Goal: Information Seeking & Learning: Find specific fact

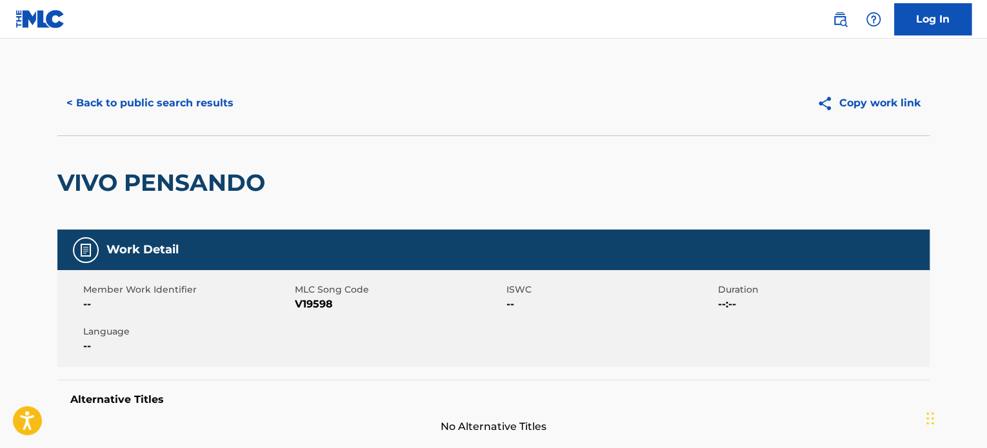
click at [147, 103] on button "< Back to public search results" at bounding box center [149, 103] width 185 height 32
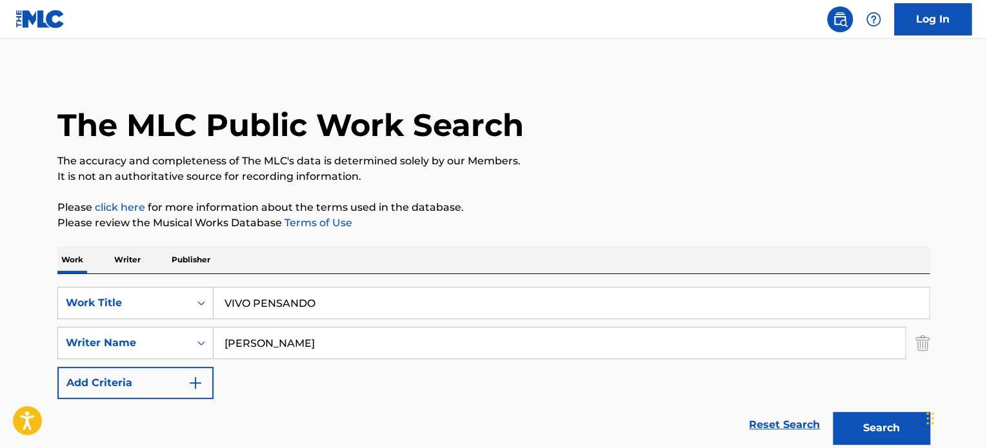
click at [320, 301] on input "VIVO PENSANDO" at bounding box center [572, 303] width 716 height 31
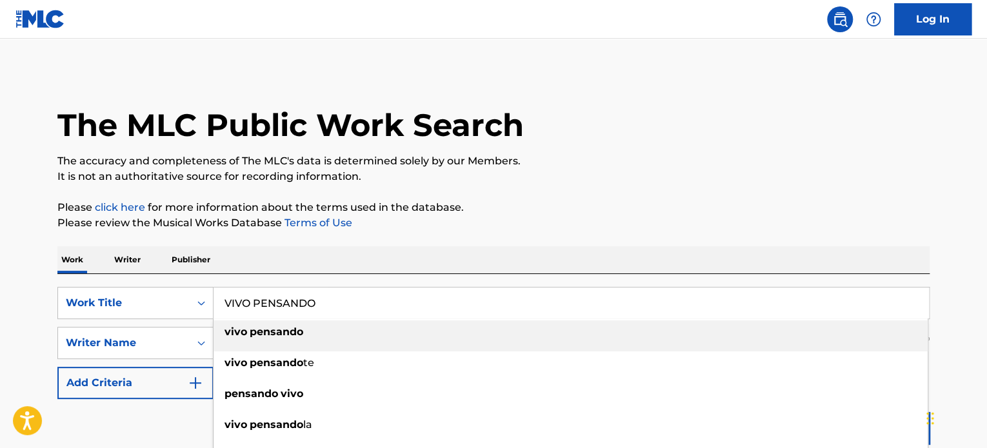
paste input "Jamas Vas A Decirle"
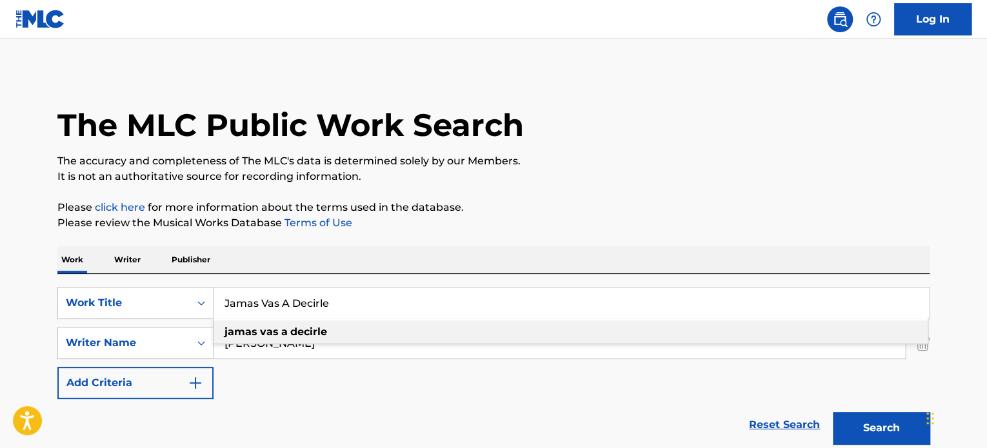
type input "Jamas Vas A Decirle"
click at [414, 224] on p "Please review the Musical Works Database Terms of Use" at bounding box center [493, 223] width 872 height 15
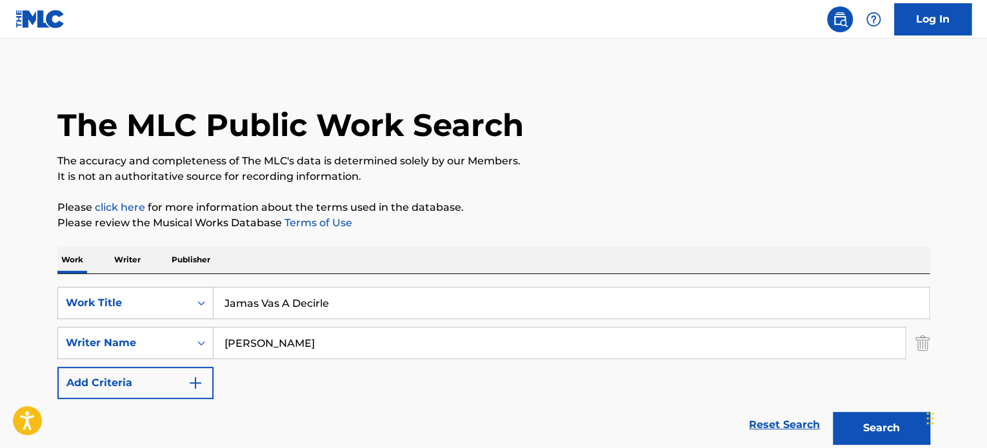
click at [327, 354] on div "SearchWithCriteriaff86ae1f-c33f-4f0b-8637-c3c9f3321141 Work Title Jamas Vas A D…" at bounding box center [493, 343] width 872 height 112
drag, startPoint x: 326, startPoint y: 353, endPoint x: 227, endPoint y: 350, distance: 98.8
click at [227, 350] on input "[PERSON_NAME]" at bounding box center [560, 343] width 692 height 31
click at [833, 412] on button "Search" at bounding box center [881, 428] width 97 height 32
drag, startPoint x: 283, startPoint y: 333, endPoint x: 142, endPoint y: 365, distance: 145.0
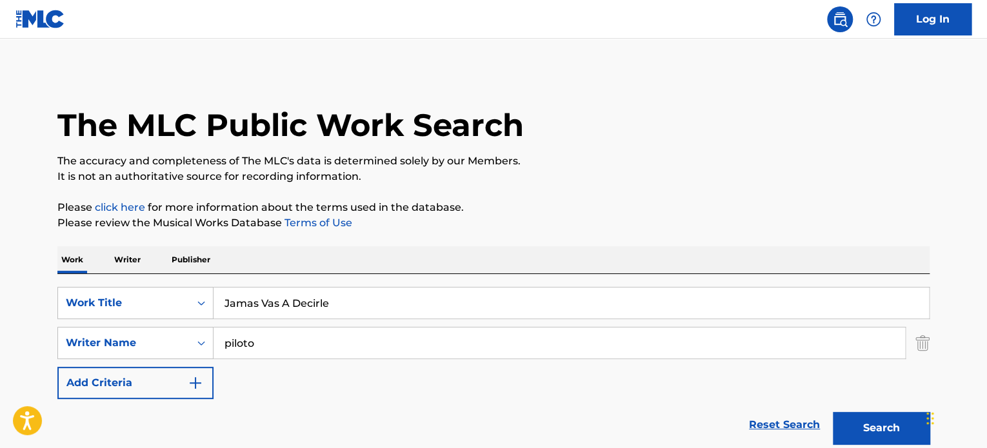
click at [142, 365] on div "SearchWithCriteriaff86ae1f-c33f-4f0b-8637-c3c9f3321141 Work Title Jamas Vas A D…" at bounding box center [493, 343] width 872 height 112
paste input "[PERSON_NAME] [PERSON_NAME]"
type input "[PERSON_NAME] [PERSON_NAME]"
click at [833, 412] on button "Search" at bounding box center [881, 428] width 97 height 32
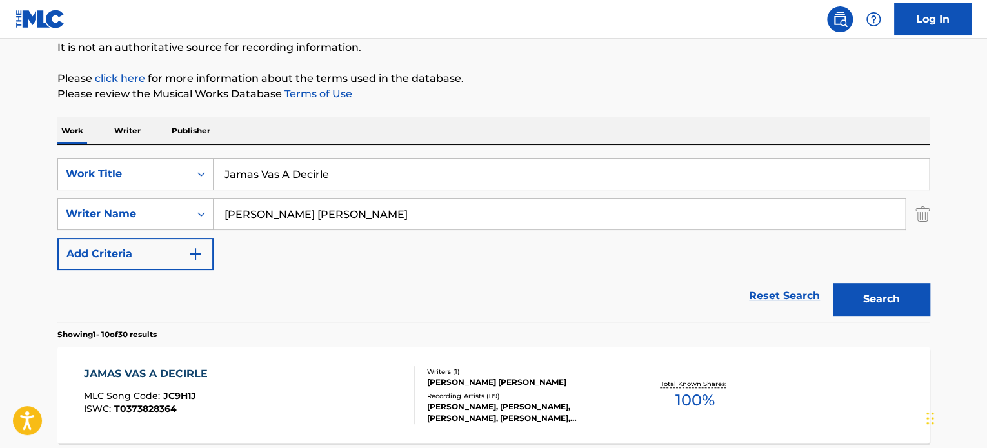
scroll to position [258, 0]
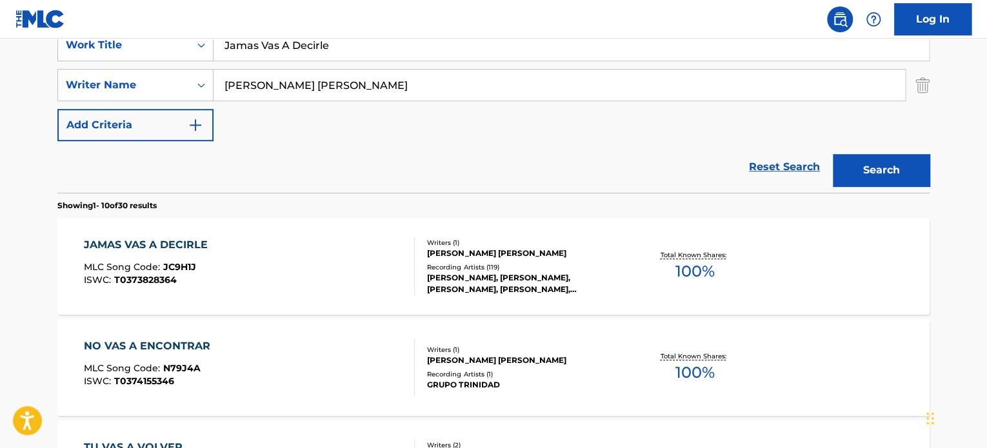
click at [310, 283] on div "JAMAS VAS A DECIRLE MLC Song Code : JC9H1J ISWC : T0373828364" at bounding box center [250, 266] width 332 height 58
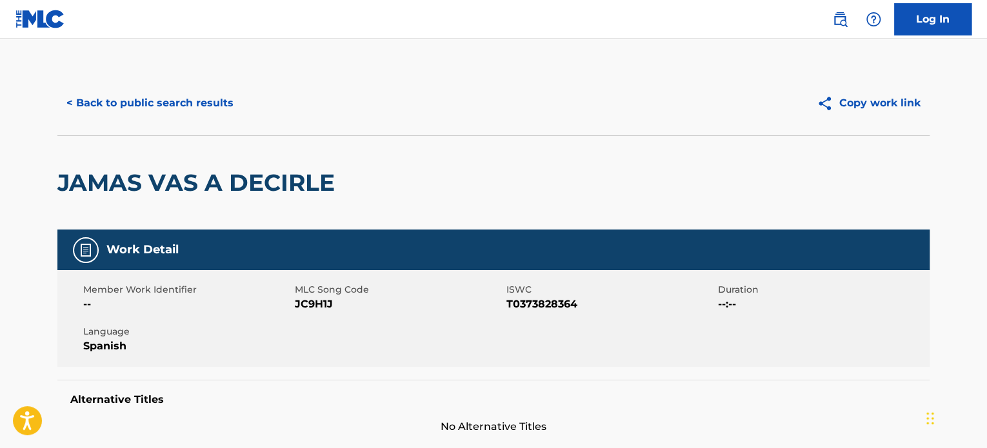
click at [191, 77] on div "< Back to public search results Copy work link" at bounding box center [493, 103] width 872 height 65
click at [165, 117] on button "< Back to public search results" at bounding box center [149, 103] width 185 height 32
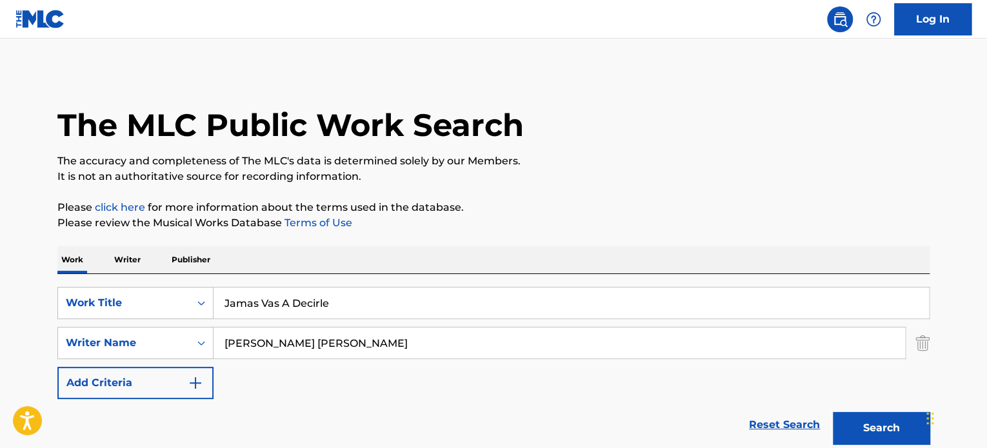
click at [397, 303] on input "Jamas Vas A Decirle" at bounding box center [572, 303] width 716 height 31
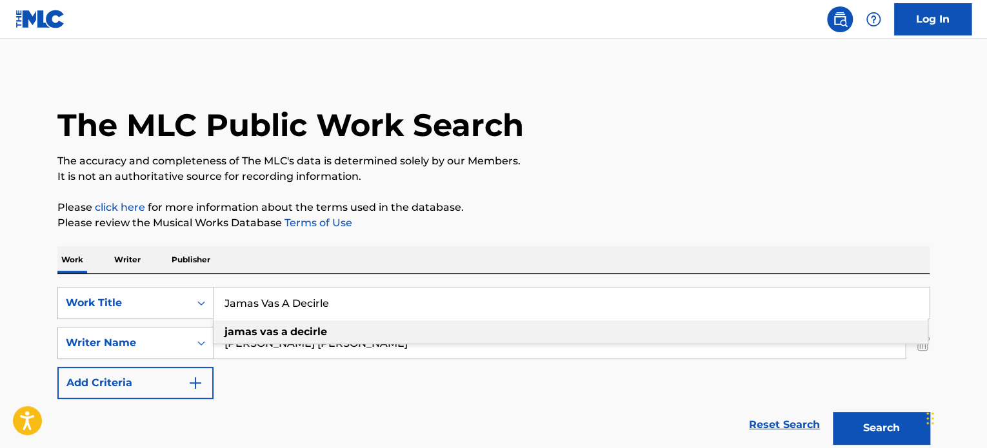
paste input "BILLETE VERDE"
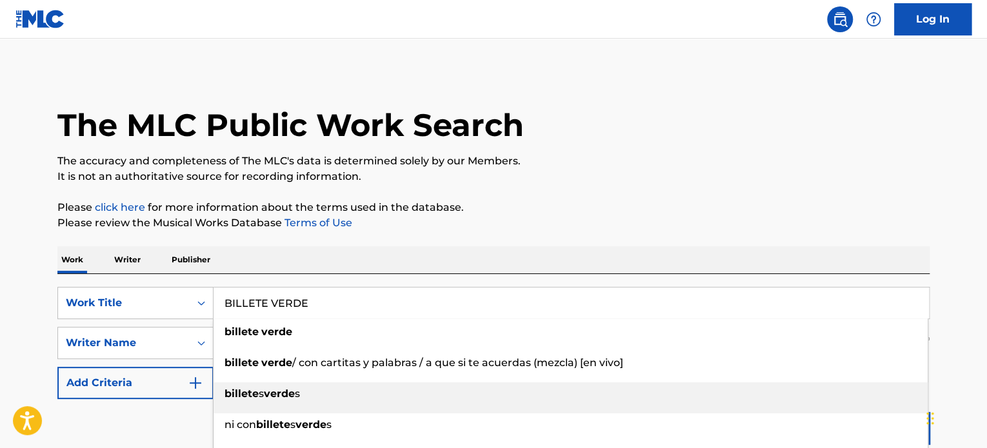
click at [414, 407] on li "billete s verde s" at bounding box center [571, 398] width 714 height 31
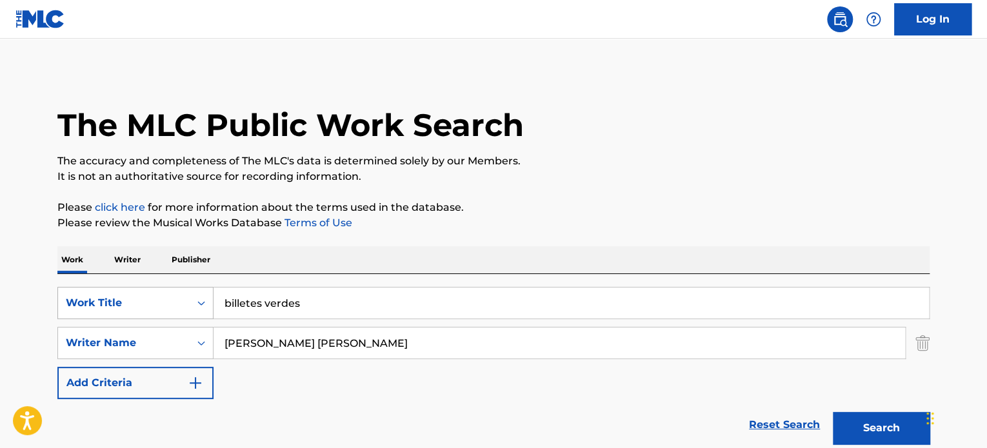
drag, startPoint x: 341, startPoint y: 311, endPoint x: 180, endPoint y: 289, distance: 162.8
click at [180, 289] on div "SearchWithCriteriaff86ae1f-c33f-4f0b-8637-c3c9f3321141 Work Title billetes verd…" at bounding box center [493, 303] width 872 height 32
paste input "BILLETE VERDE"
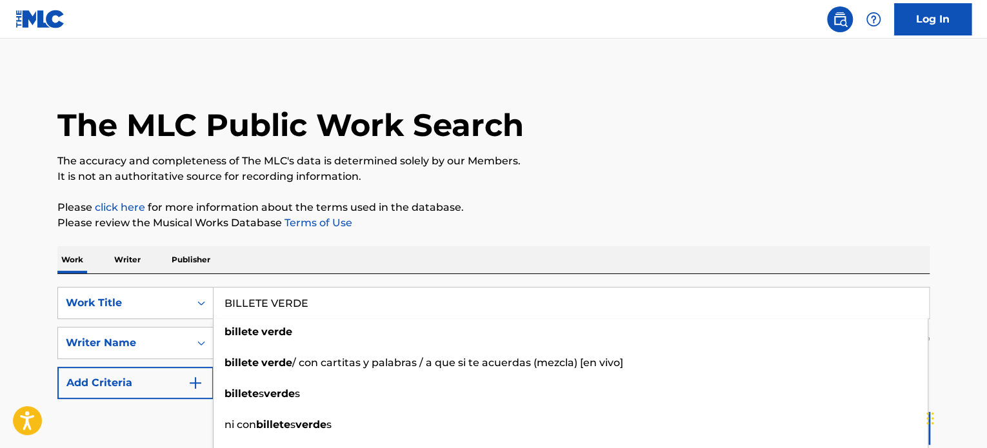
type input "BILLETE VERDE"
click at [503, 223] on p "Please review the Musical Works Database Terms of Use" at bounding box center [493, 223] width 872 height 15
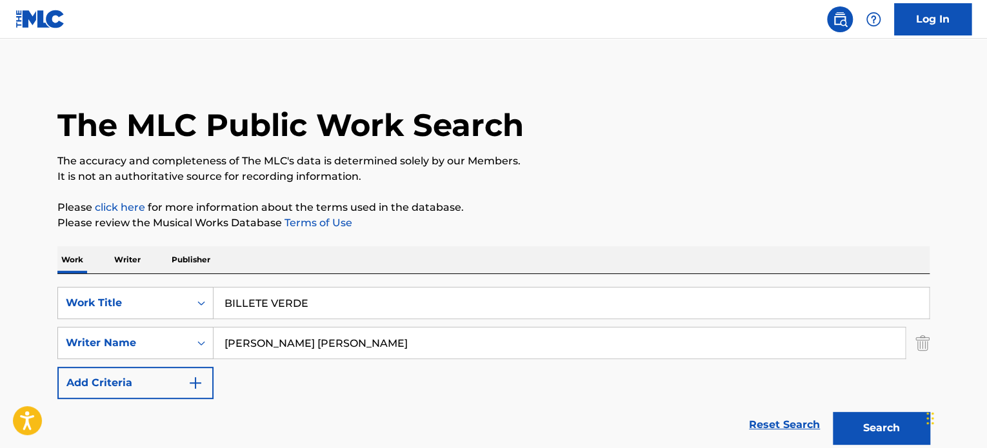
drag, startPoint x: 381, startPoint y: 352, endPoint x: 0, endPoint y: 356, distance: 381.4
click at [833, 412] on button "Search" at bounding box center [881, 428] width 97 height 32
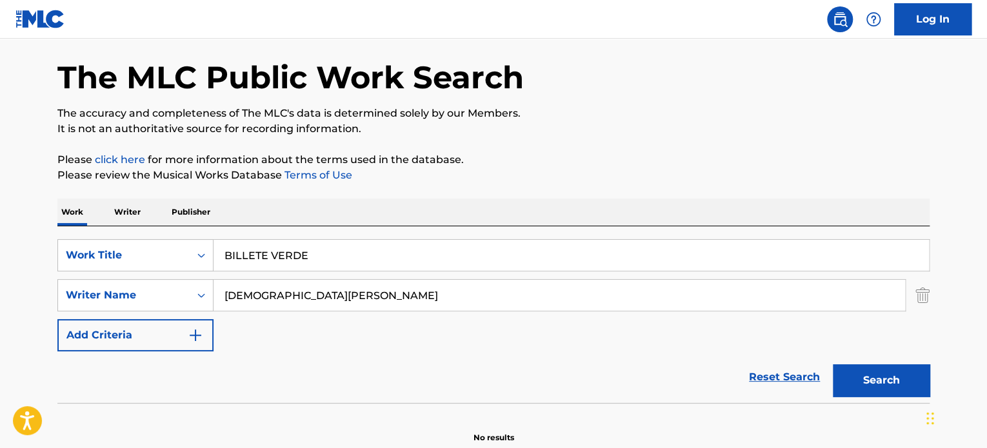
scroll to position [111, 0]
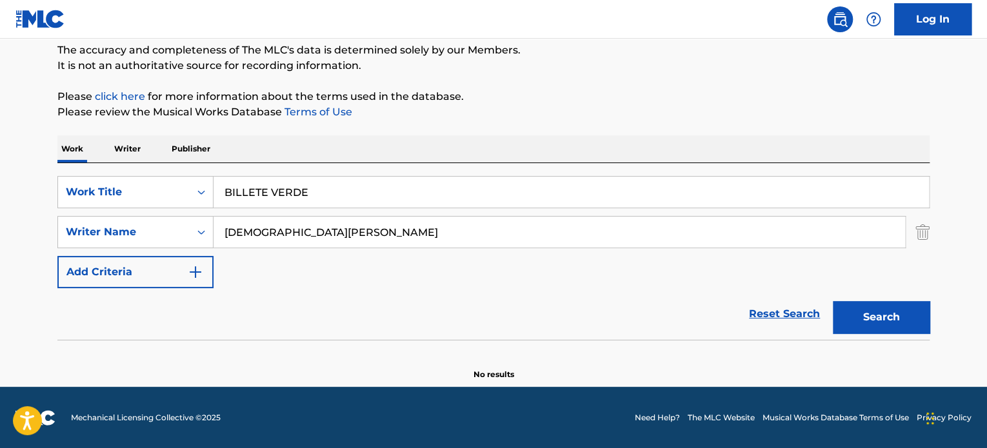
drag, startPoint x: 330, startPoint y: 239, endPoint x: 237, endPoint y: 236, distance: 92.3
click at [237, 236] on input "[DEMOGRAPHIC_DATA][PERSON_NAME]" at bounding box center [560, 232] width 692 height 31
click at [893, 324] on button "Search" at bounding box center [881, 317] width 97 height 32
click at [279, 242] on input "[DEMOGRAPHIC_DATA][PERSON_NAME]" at bounding box center [560, 232] width 692 height 31
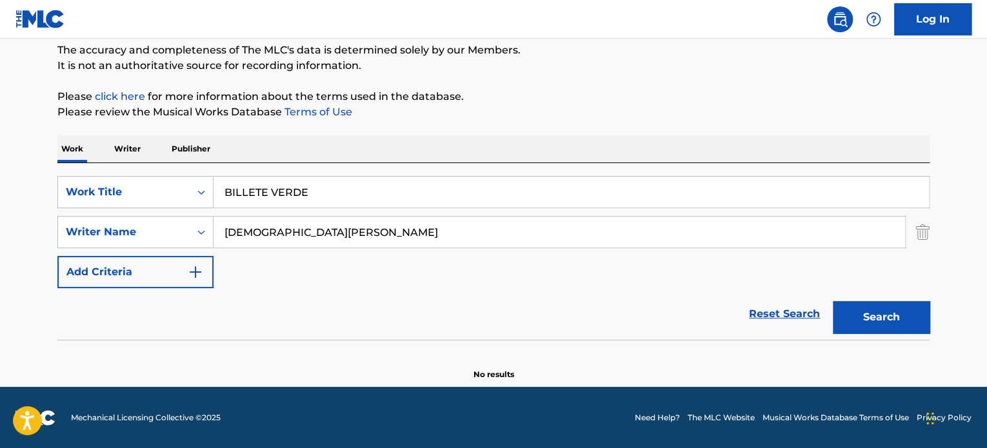
click at [279, 242] on input "[DEMOGRAPHIC_DATA][PERSON_NAME]" at bounding box center [560, 232] width 692 height 31
paste input "[PERSON_NAME]"
type input "[PERSON_NAME]"
click at [833, 301] on button "Search" at bounding box center [881, 317] width 97 height 32
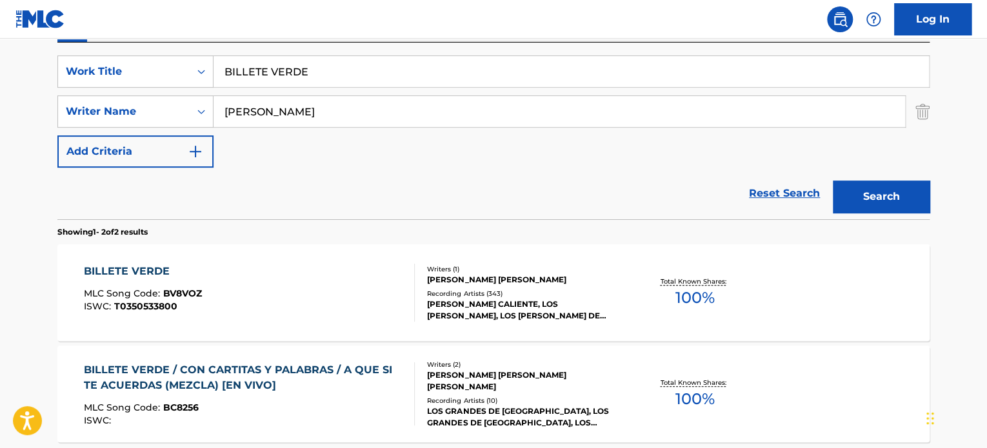
scroll to position [240, 0]
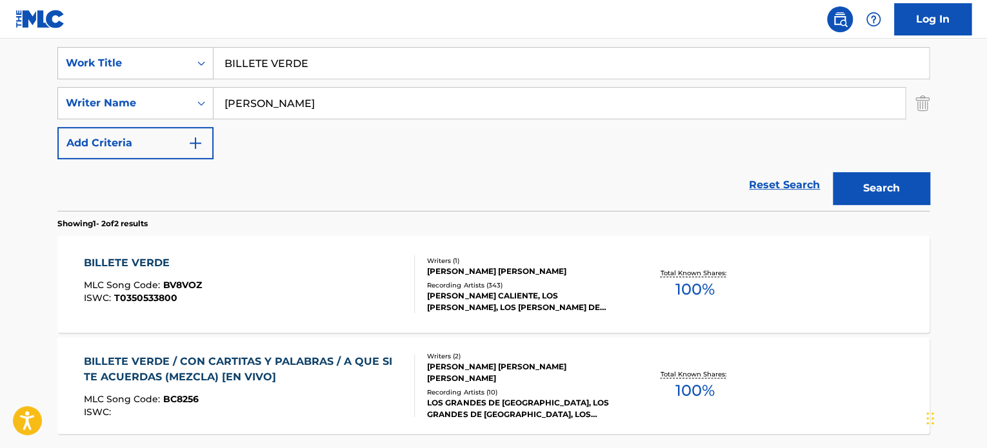
click at [339, 291] on div "BILLETE VERDE MLC Song Code : BV8VOZ ISWC : T0350533800" at bounding box center [250, 285] width 332 height 58
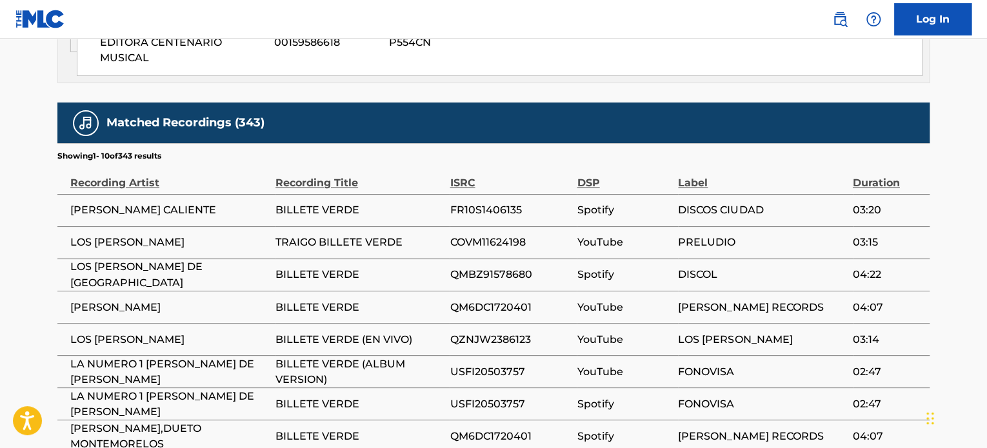
scroll to position [968, 0]
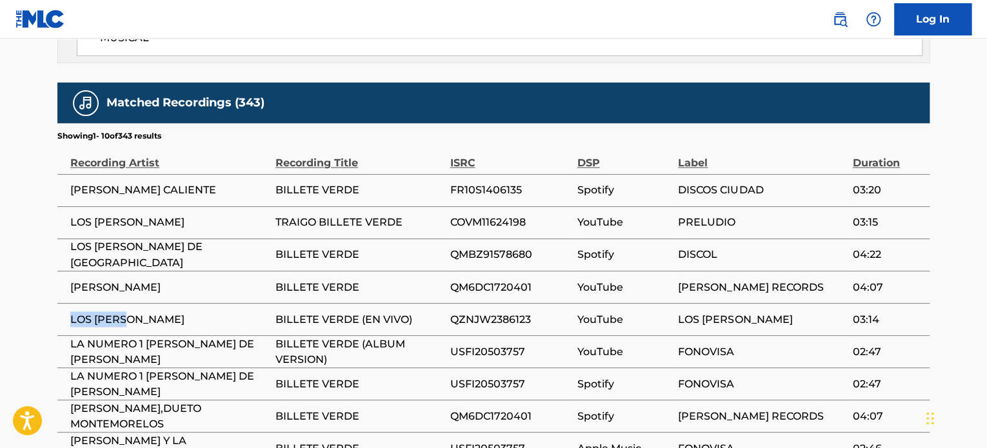
drag, startPoint x: 63, startPoint y: 314, endPoint x: 136, endPoint y: 316, distance: 73.6
click at [136, 316] on td "LOS [PERSON_NAME]" at bounding box center [166, 319] width 218 height 32
drag, startPoint x: 150, startPoint y: 223, endPoint x: 82, endPoint y: 230, distance: 68.1
click at [82, 230] on td "LOS [PERSON_NAME]" at bounding box center [166, 222] width 218 height 32
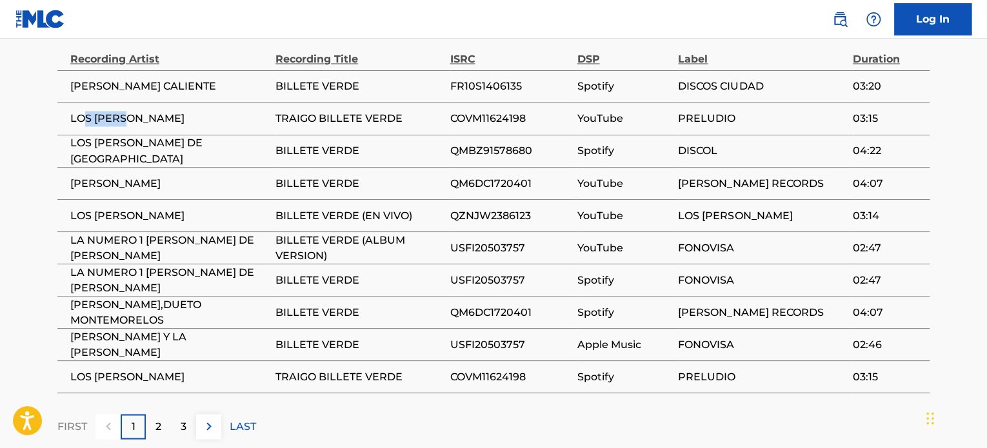
scroll to position [1097, 0]
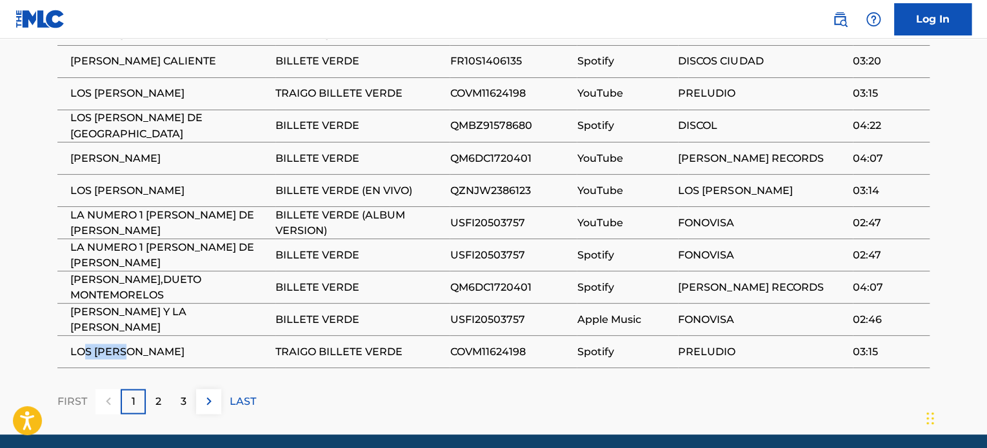
drag, startPoint x: 83, startPoint y: 343, endPoint x: 145, endPoint y: 350, distance: 62.3
click at [145, 350] on span "LOS [PERSON_NAME]" at bounding box center [169, 351] width 199 height 15
click at [332, 350] on span "TRAIGO BILLETE VERDE" at bounding box center [360, 351] width 168 height 15
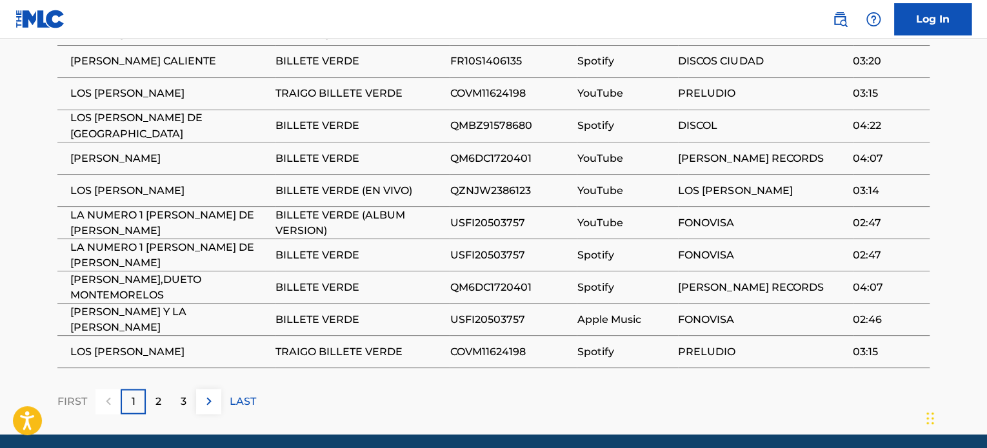
click at [161, 397] on p "2" at bounding box center [159, 401] width 6 height 15
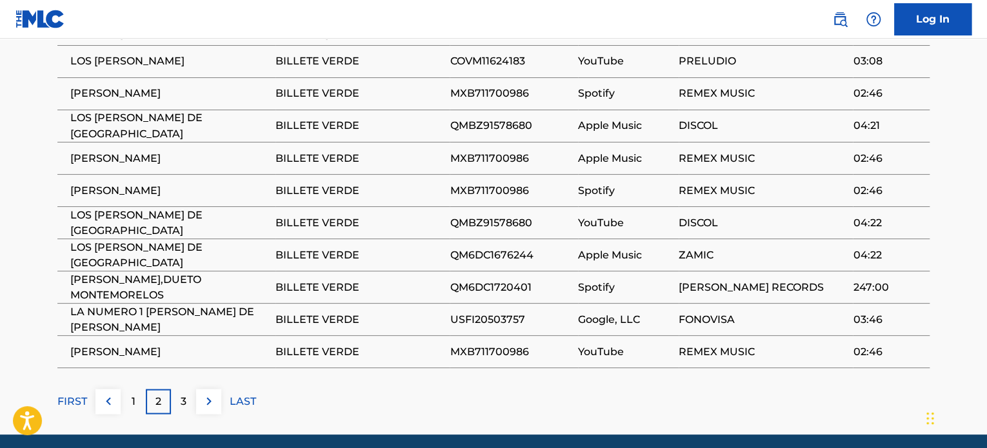
click at [111, 126] on span "LOS [PERSON_NAME] DE [GEOGRAPHIC_DATA]" at bounding box center [169, 125] width 199 height 31
click at [181, 403] on p "3" at bounding box center [184, 401] width 6 height 15
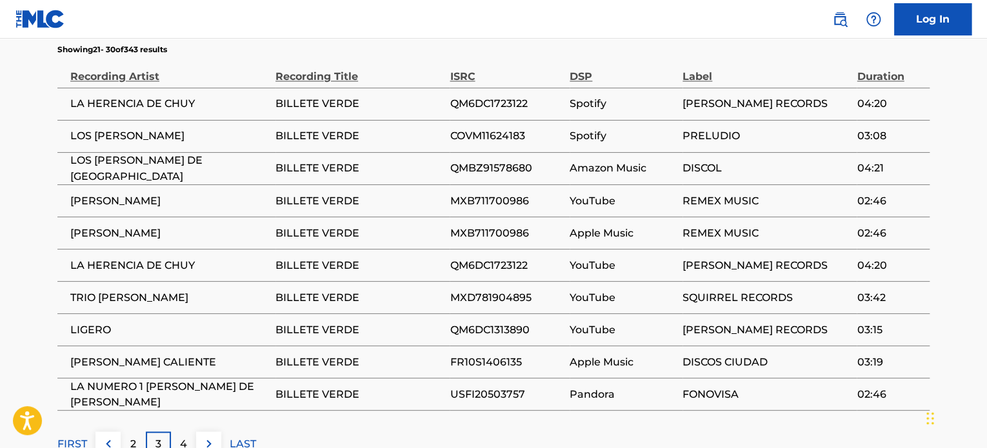
scroll to position [1032, 0]
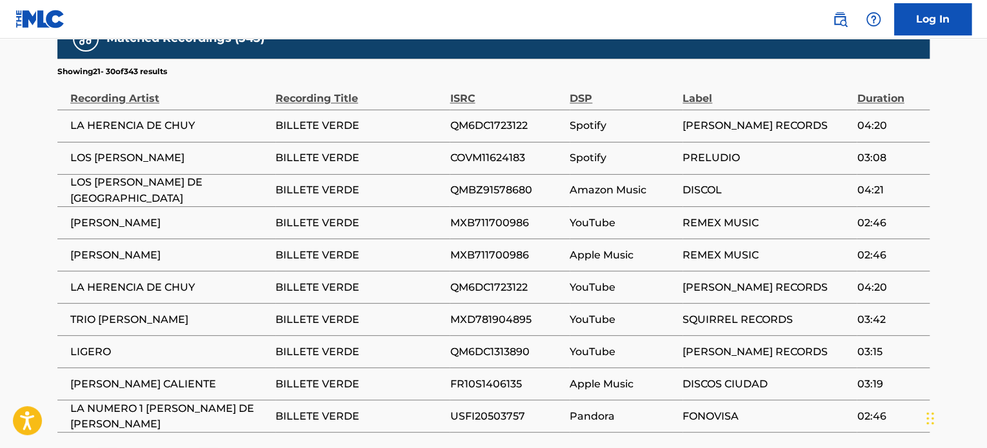
click at [465, 156] on span "COVM11624183" at bounding box center [507, 157] width 114 height 15
copy div "COVM11624183"
click at [479, 187] on span "QMBZ91578680" at bounding box center [507, 190] width 114 height 15
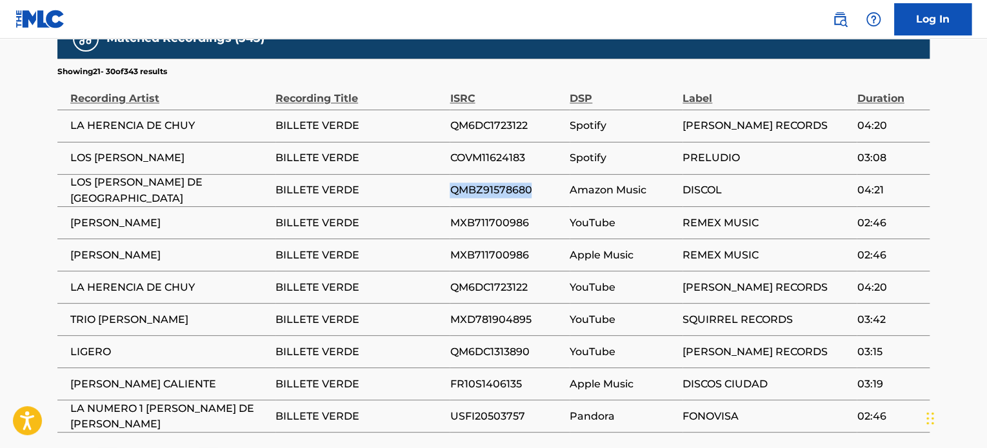
click at [479, 187] on span "QMBZ91578680" at bounding box center [507, 190] width 114 height 15
copy span "QMBZ91578680"
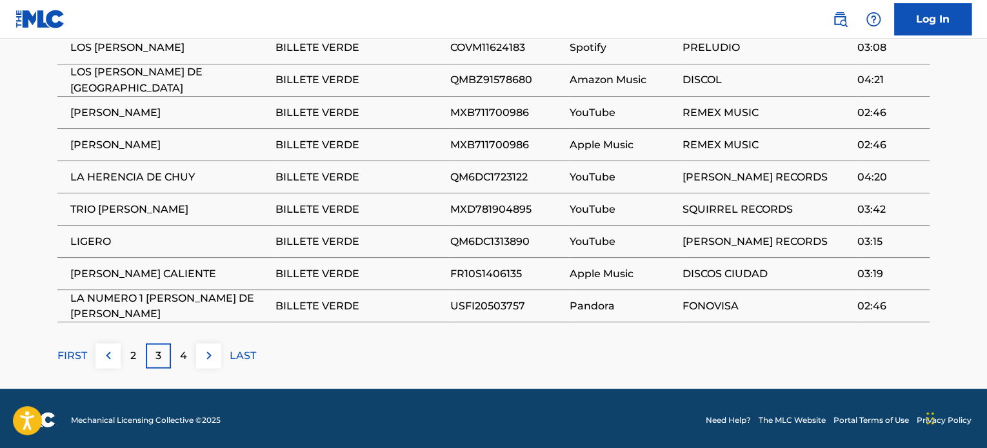
click at [126, 361] on div "2" at bounding box center [133, 355] width 25 height 25
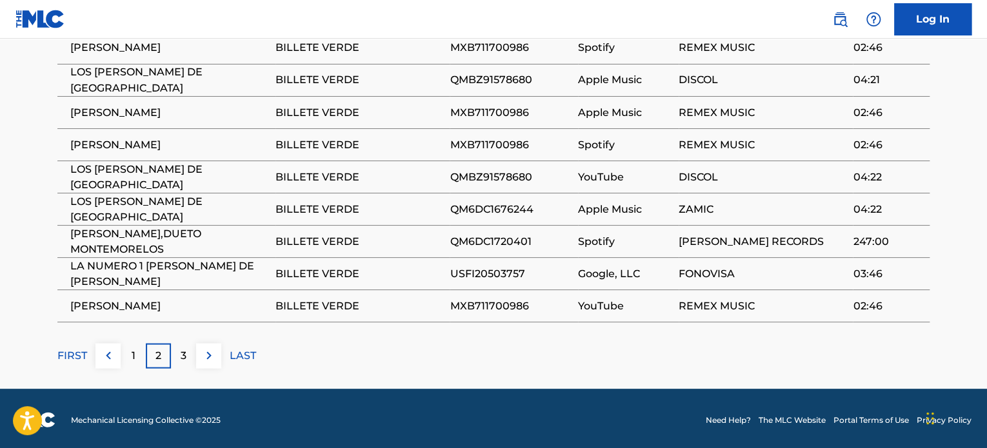
scroll to position [885, 0]
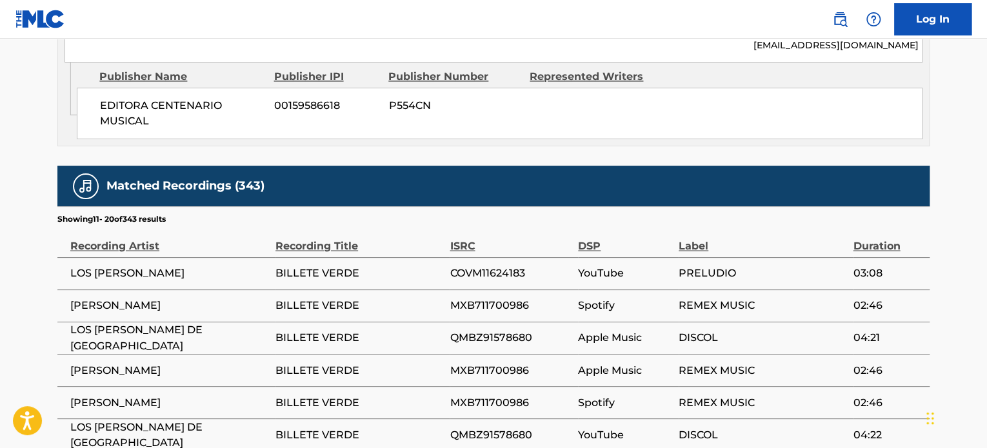
click at [488, 276] on span "COVM11624183" at bounding box center [511, 273] width 122 height 15
copy span "COVM11624183"
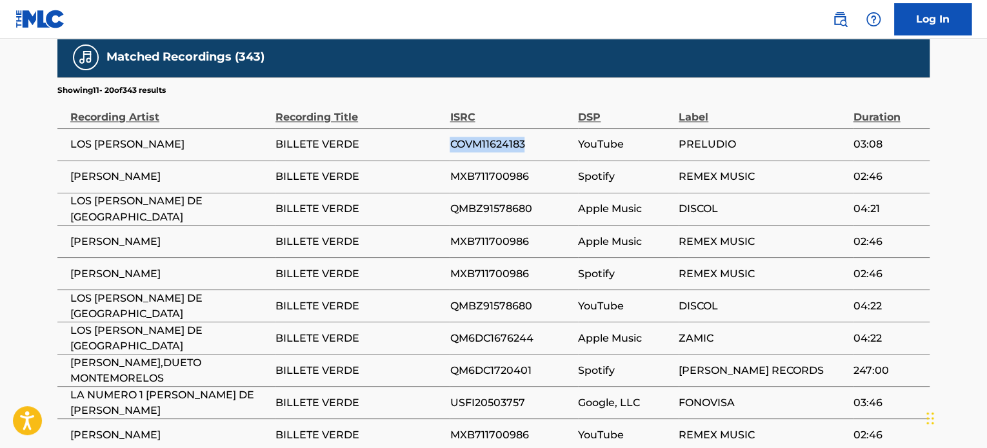
scroll to position [1078, 0]
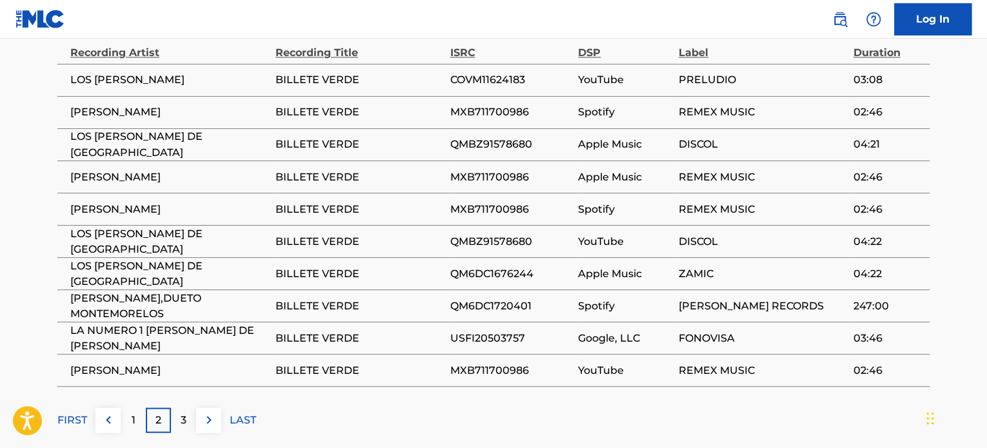
click at [138, 414] on div "1" at bounding box center [133, 420] width 25 height 25
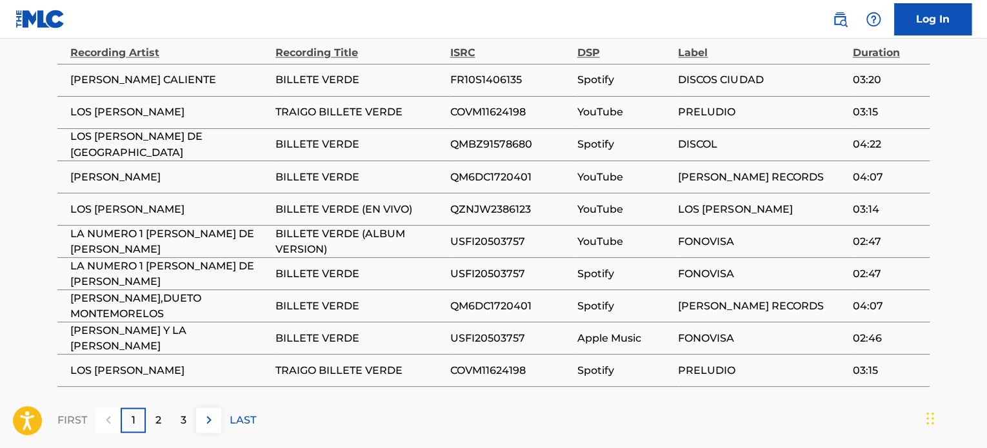
scroll to position [1014, 0]
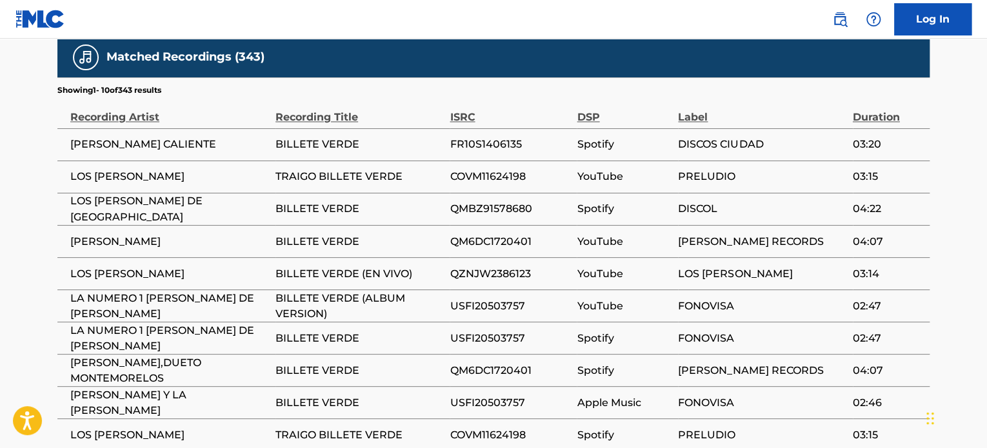
click at [478, 177] on span "COVM11624198" at bounding box center [510, 176] width 121 height 15
copy span "COVM11624198"
click at [480, 434] on span "COVM11624198" at bounding box center [510, 434] width 121 height 15
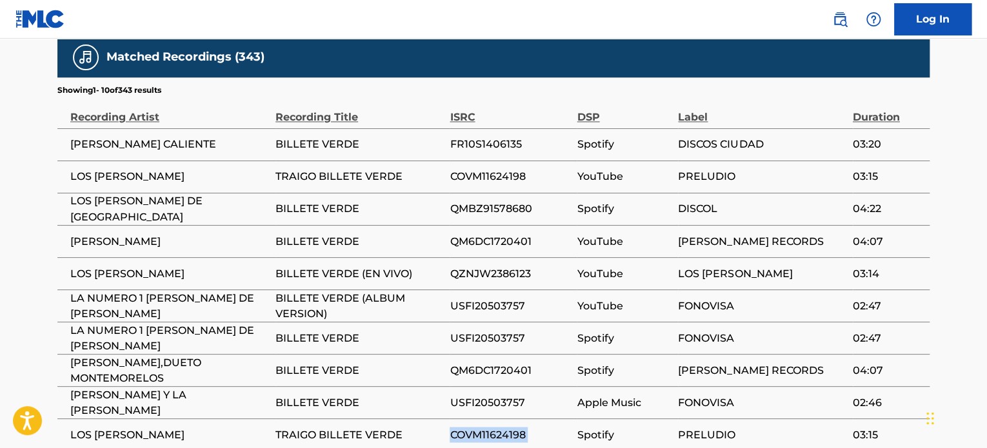
click at [480, 434] on span "COVM11624198" at bounding box center [510, 434] width 121 height 15
copy div "COVM11624198"
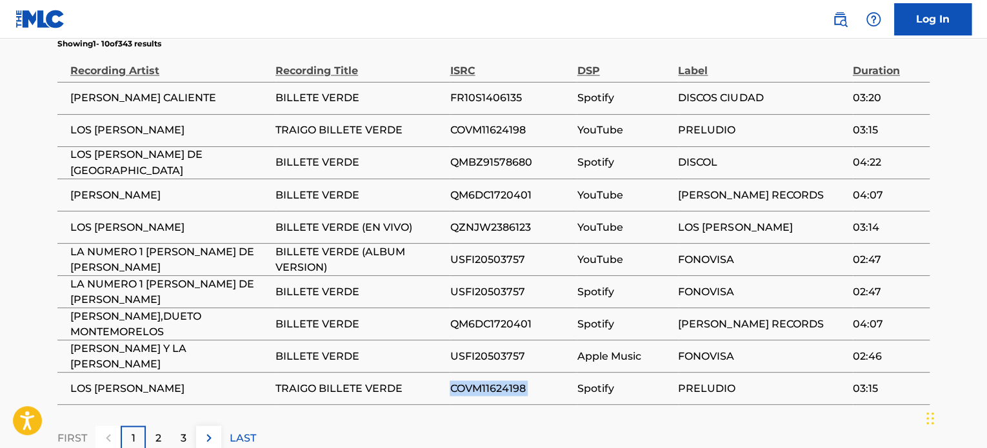
scroll to position [1143, 0]
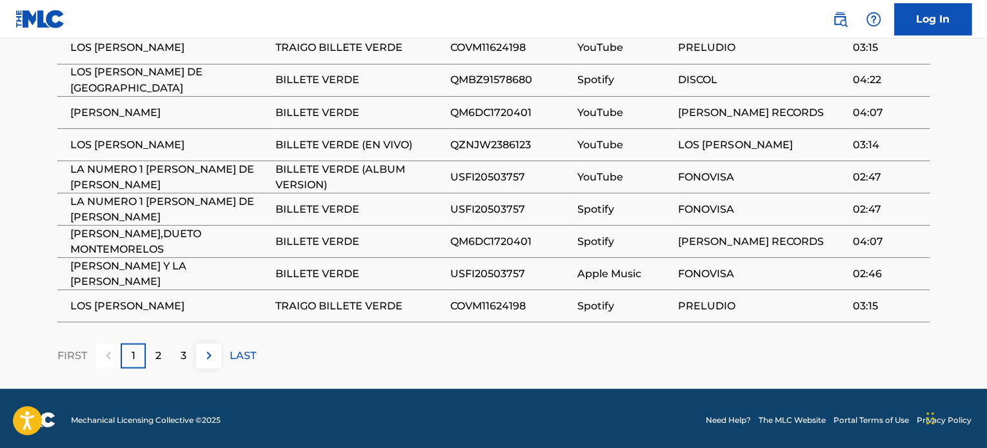
click at [181, 348] on p "3" at bounding box center [184, 355] width 6 height 15
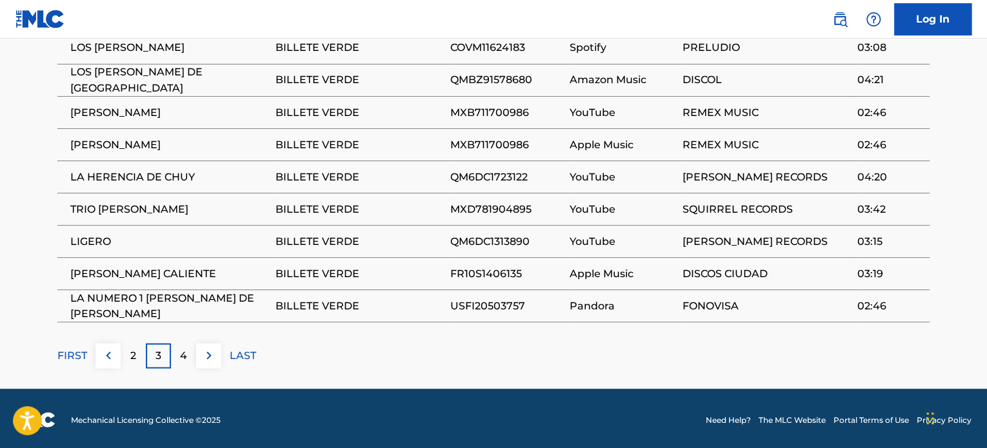
click at [183, 356] on p "4" at bounding box center [183, 355] width 7 height 15
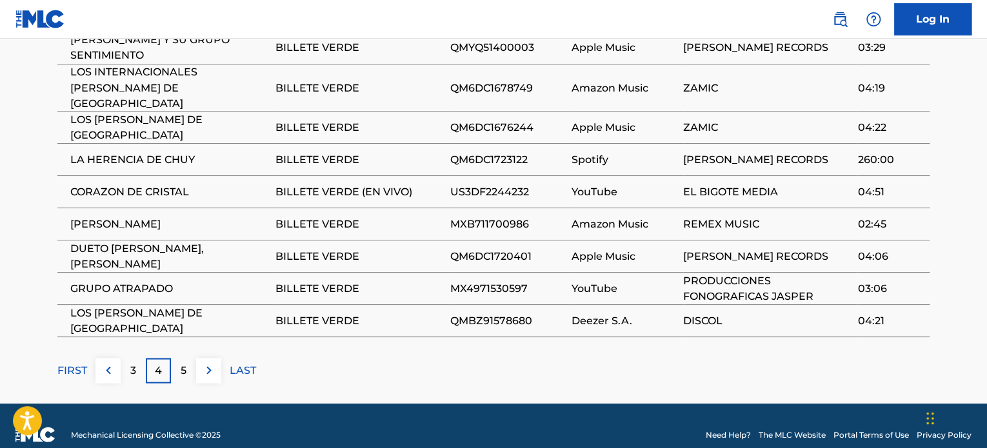
scroll to position [1078, 0]
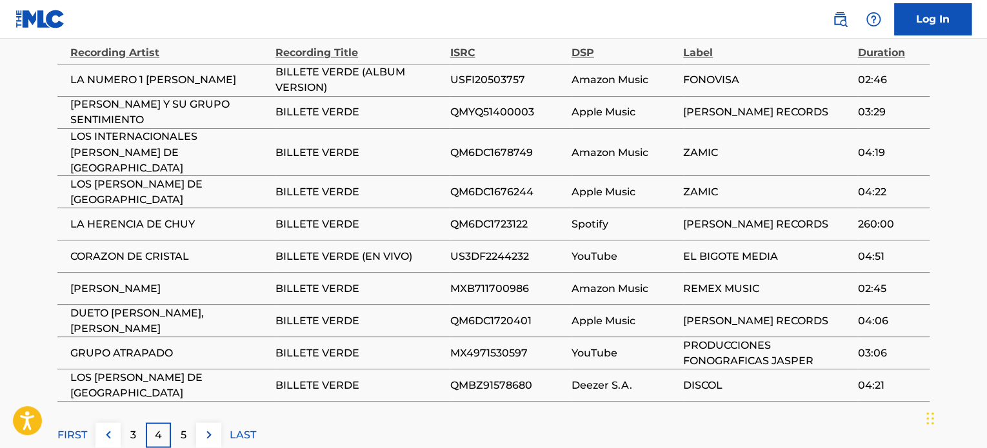
click at [182, 427] on p "5" at bounding box center [184, 434] width 6 height 15
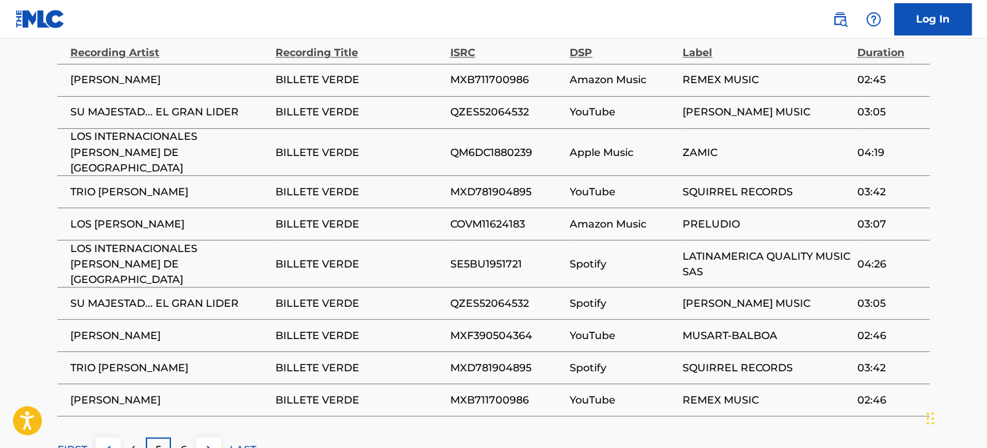
click at [181, 442] on p "6" at bounding box center [184, 449] width 6 height 15
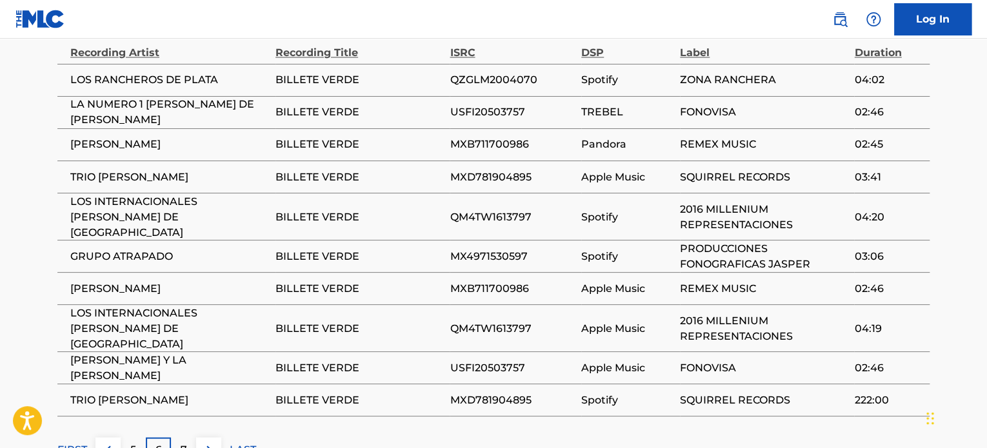
click at [181, 442] on p "7" at bounding box center [184, 449] width 6 height 15
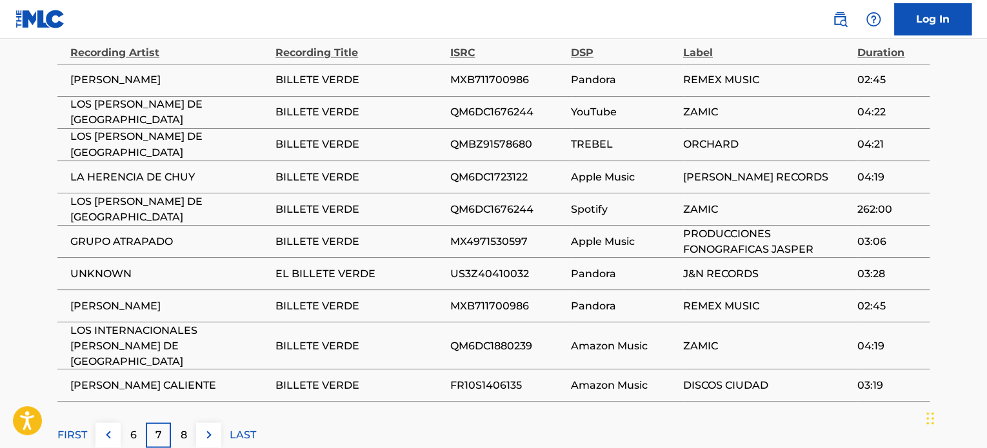
click at [181, 427] on p "8" at bounding box center [184, 434] width 6 height 15
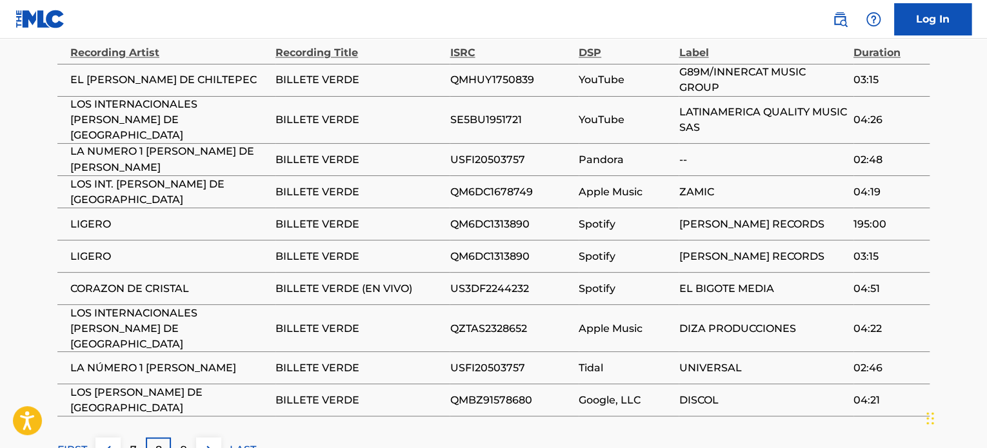
click at [190, 438] on div "9" at bounding box center [183, 450] width 25 height 25
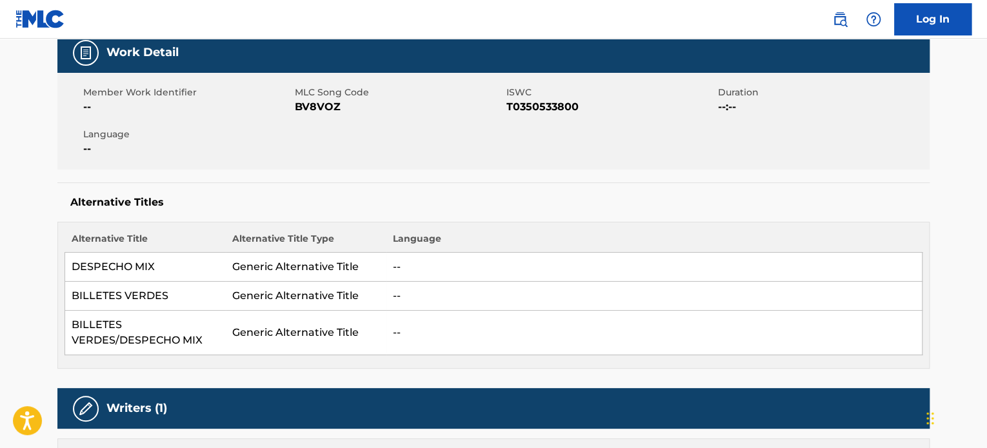
scroll to position [0, 0]
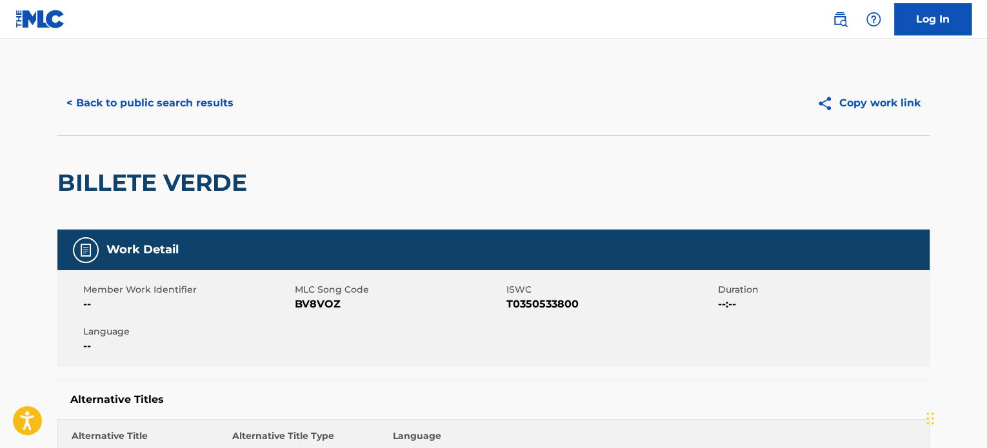
click at [147, 104] on button "< Back to public search results" at bounding box center [149, 103] width 185 height 32
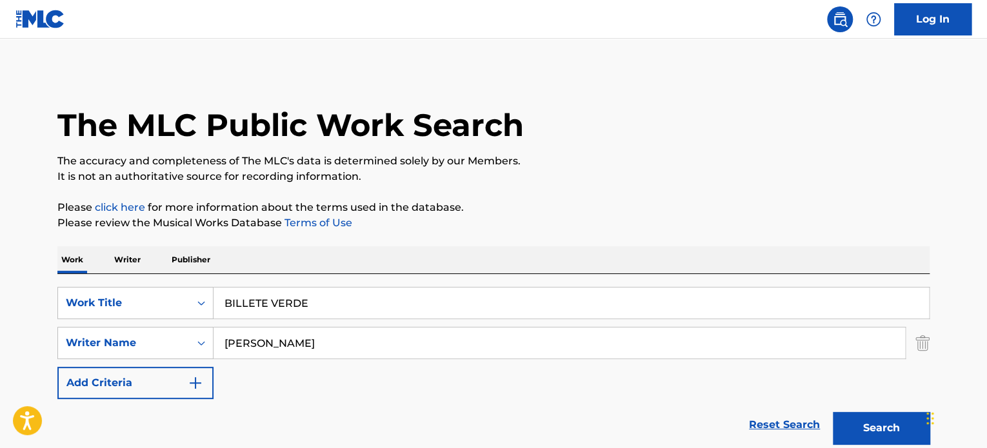
scroll to position [240, 0]
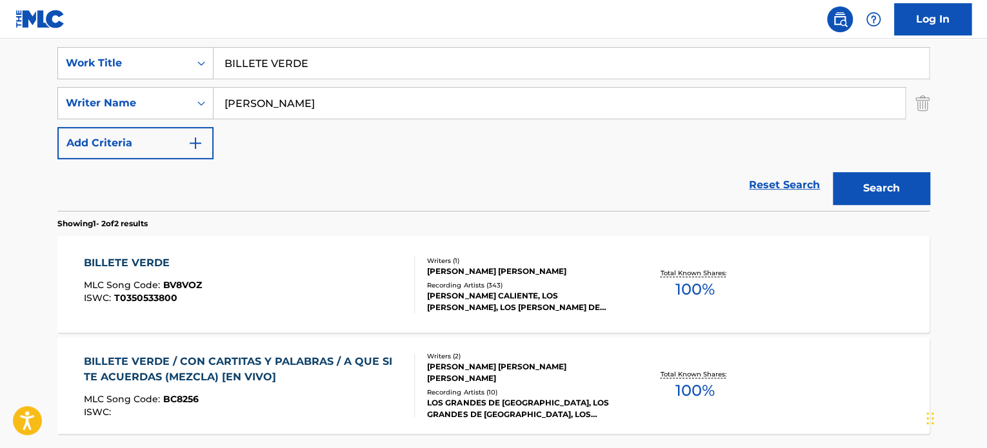
click at [245, 108] on input "[PERSON_NAME]" at bounding box center [560, 103] width 692 height 31
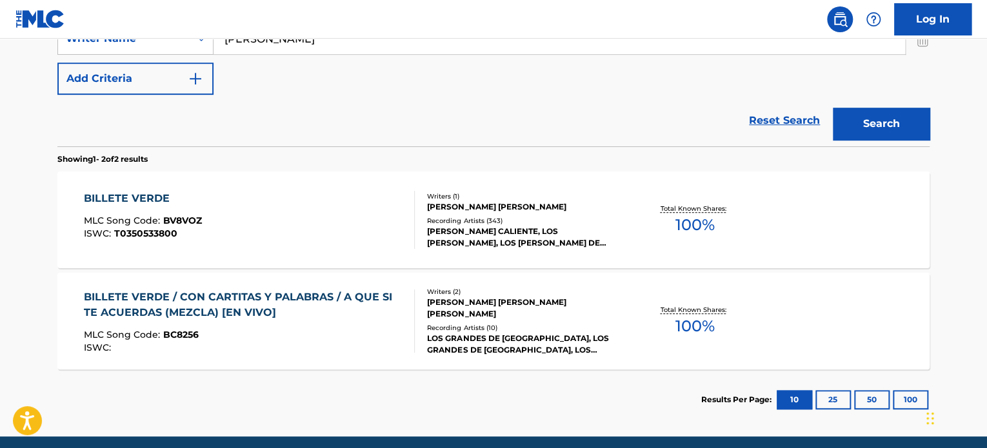
scroll to position [111, 0]
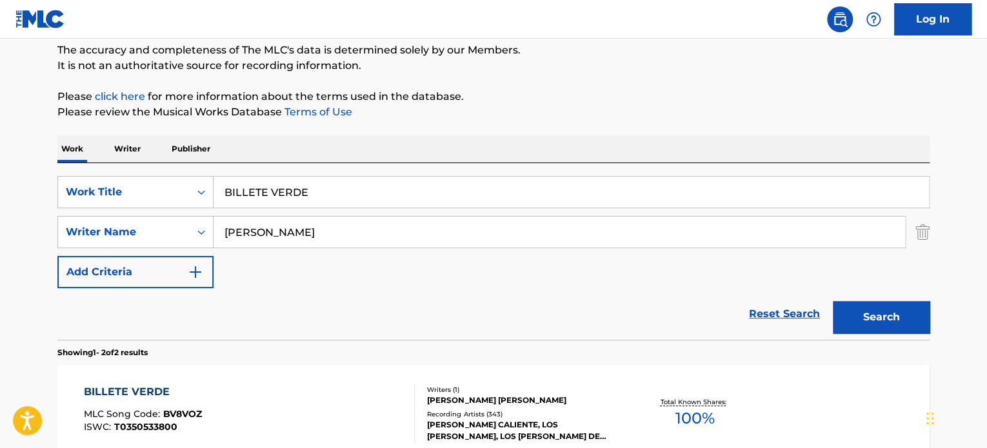
type input "[PERSON_NAME]"
click at [833, 301] on button "Search" at bounding box center [881, 317] width 97 height 32
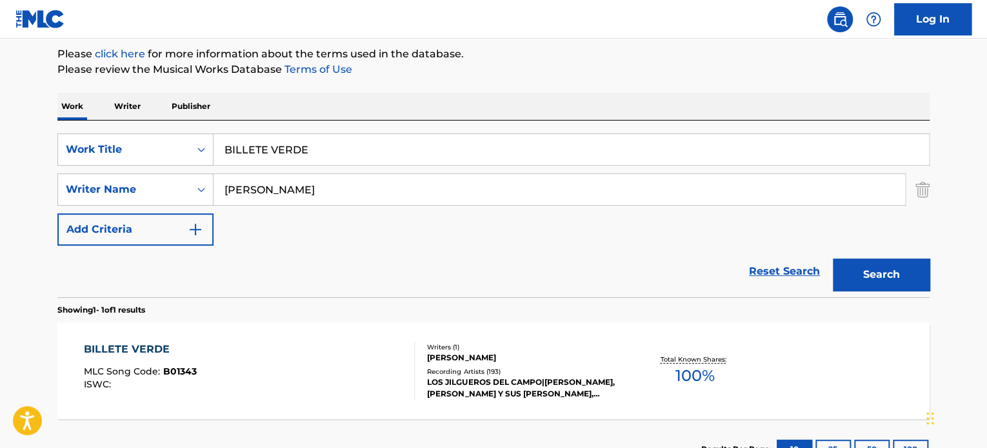
scroll to position [176, 0]
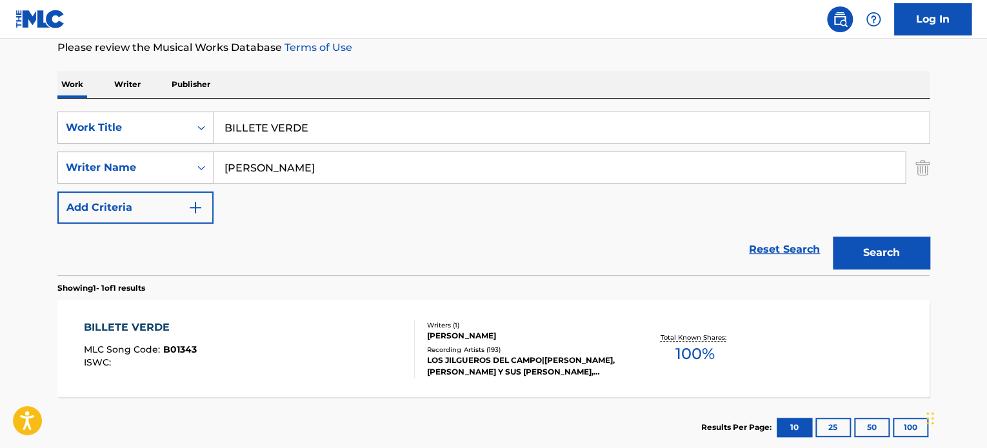
click at [544, 330] on div "[PERSON_NAME]" at bounding box center [524, 336] width 195 height 12
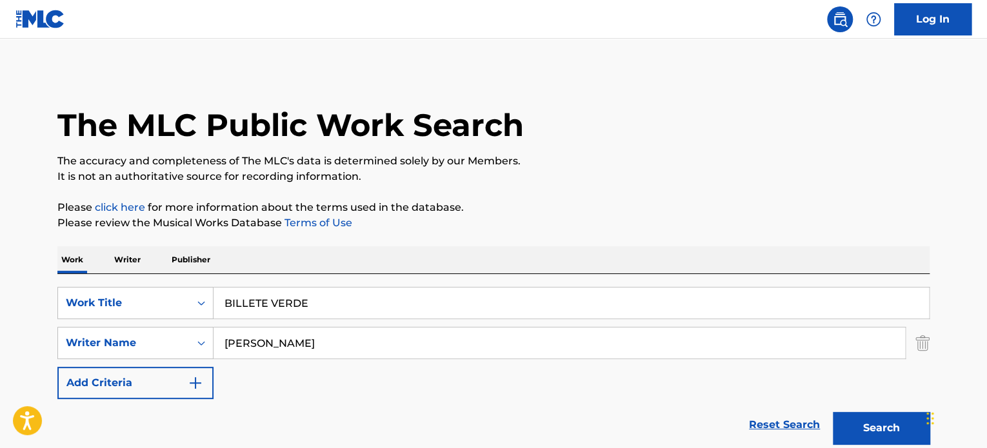
scroll to position [176, 0]
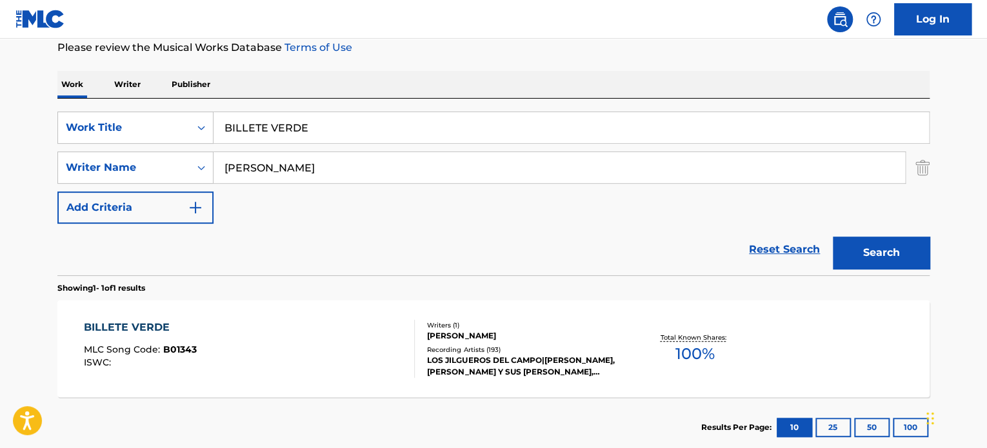
drag, startPoint x: 342, startPoint y: 165, endPoint x: 321, endPoint y: 170, distance: 21.8
click at [336, 167] on input "[PERSON_NAME]" at bounding box center [560, 167] width 692 height 31
drag, startPoint x: 253, startPoint y: 170, endPoint x: 132, endPoint y: 171, distance: 121.3
click at [134, 170] on div "SearchWithCriteria8a01ba27-b16e-4fea-83fc-af20cdb68c1c Writer Name [PERSON_NAME]" at bounding box center [493, 168] width 872 height 32
type input "[PERSON_NAME]"
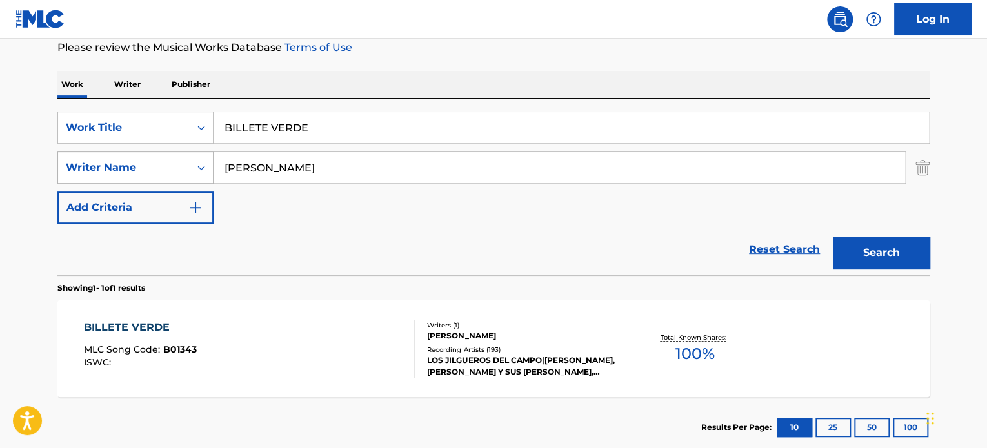
click at [833, 237] on button "Search" at bounding box center [881, 253] width 97 height 32
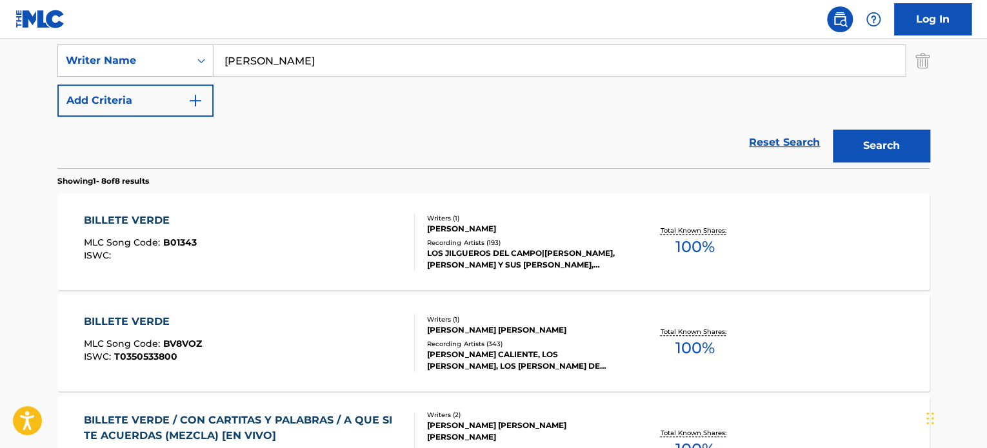
scroll to position [305, 0]
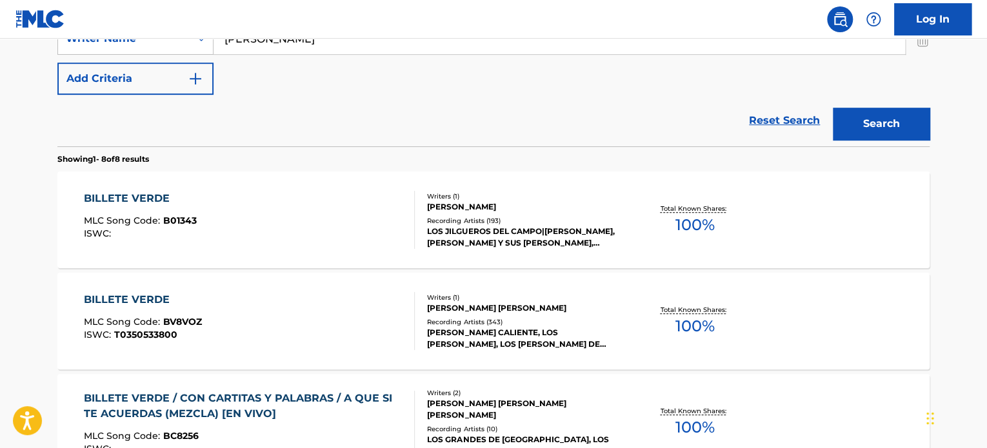
click at [312, 217] on div "BILLETE VERDE MLC Song Code : B01343 ISWC :" at bounding box center [250, 220] width 332 height 58
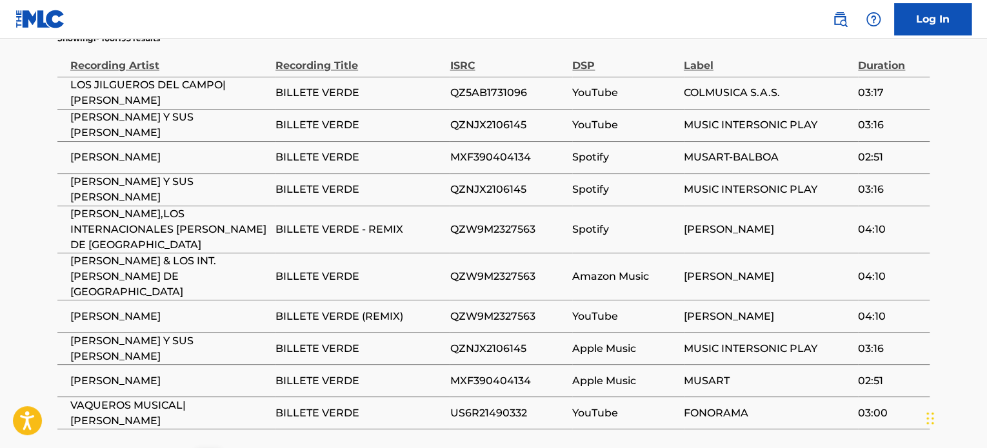
scroll to position [999, 0]
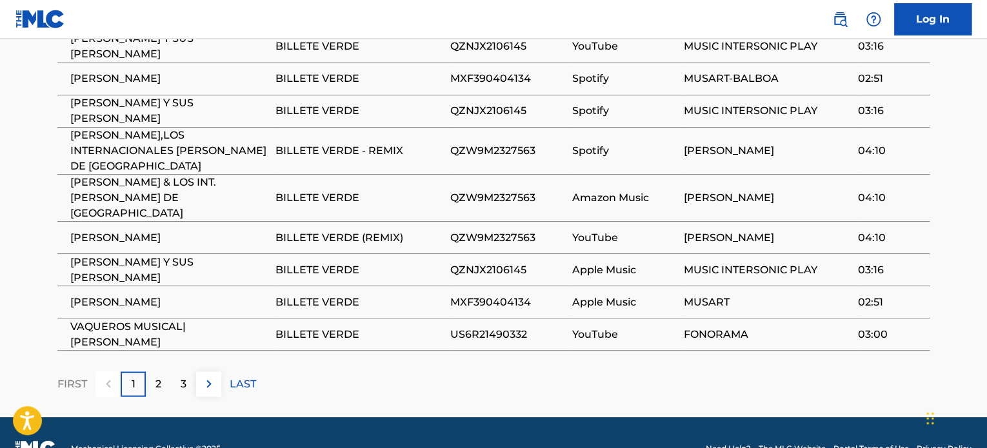
click at [157, 376] on p "2" at bounding box center [159, 383] width 6 height 15
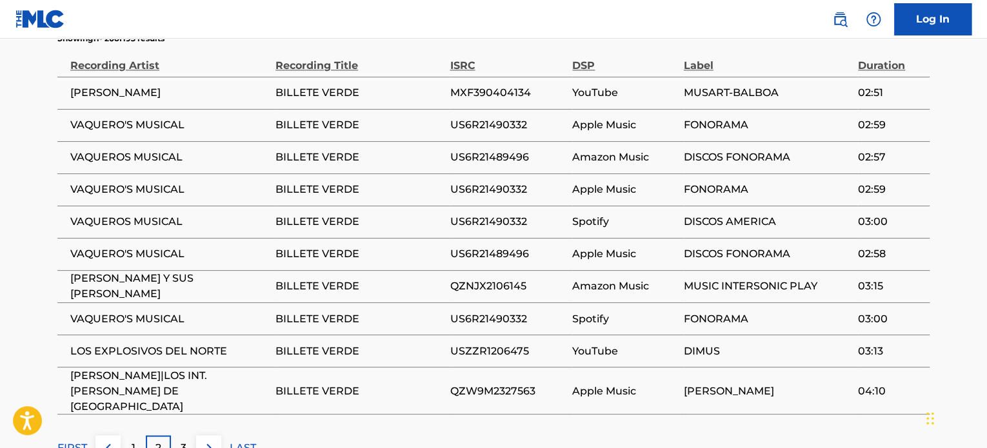
click at [150, 436] on div "2" at bounding box center [158, 448] width 25 height 25
click at [171, 436] on div "3" at bounding box center [183, 448] width 25 height 25
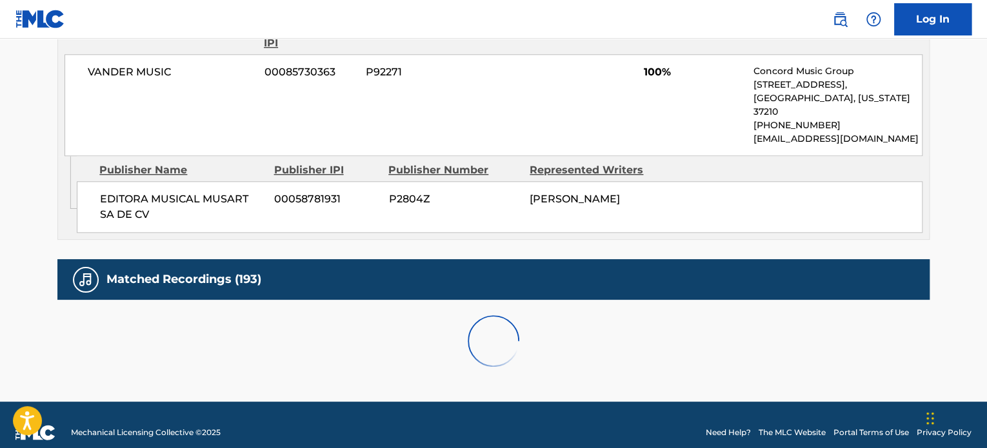
scroll to position [920, 0]
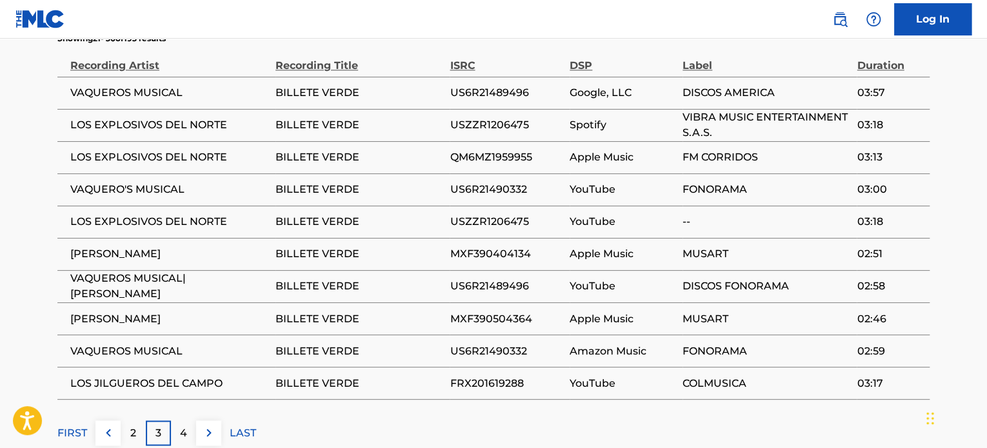
click at [171, 421] on div "4" at bounding box center [183, 433] width 25 height 25
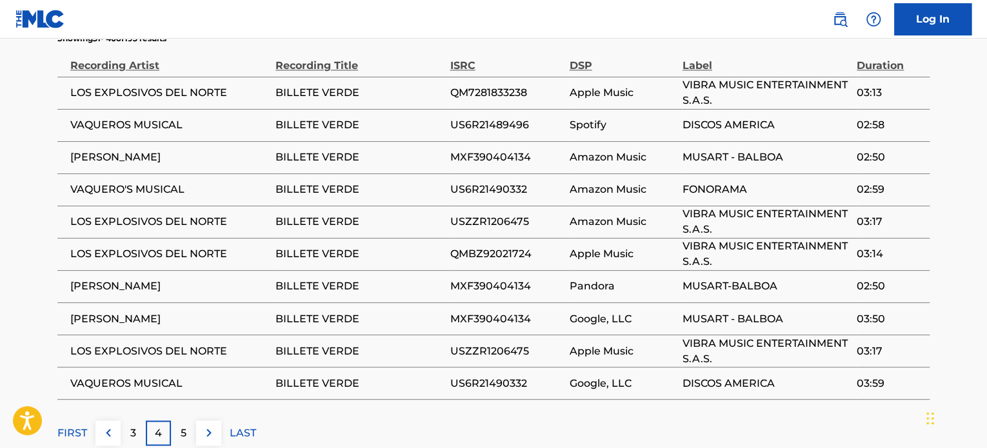
click at [171, 421] on div "5" at bounding box center [183, 433] width 25 height 25
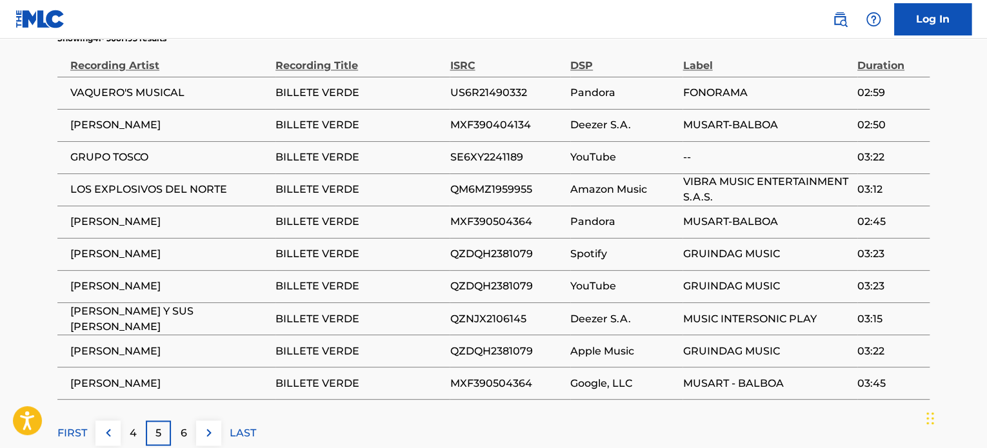
click at [171, 421] on div "6" at bounding box center [183, 433] width 25 height 25
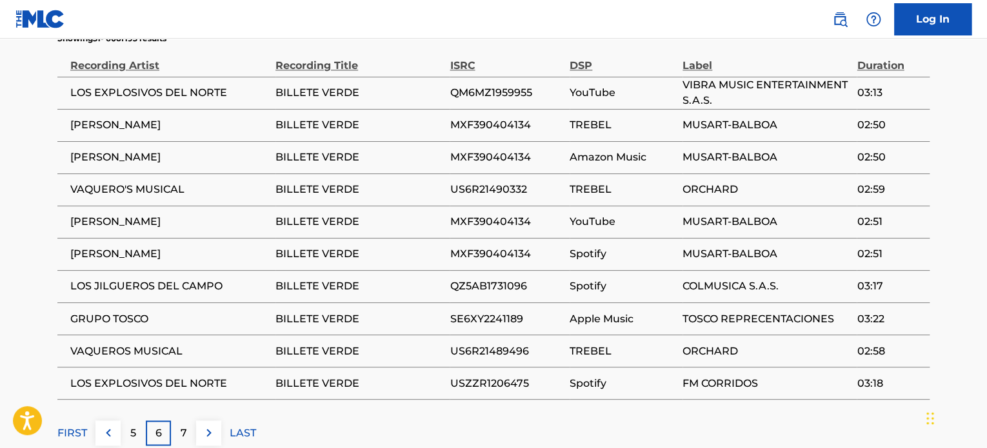
click at [171, 421] on div "7" at bounding box center [183, 433] width 25 height 25
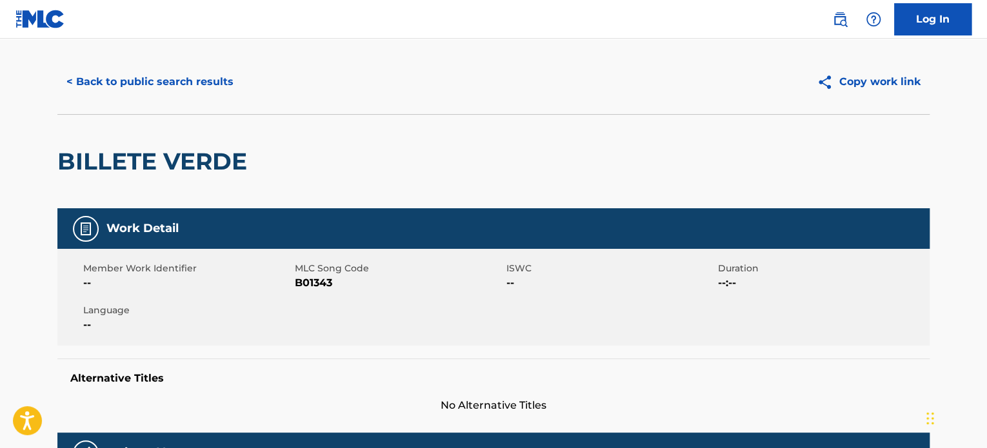
scroll to position [0, 0]
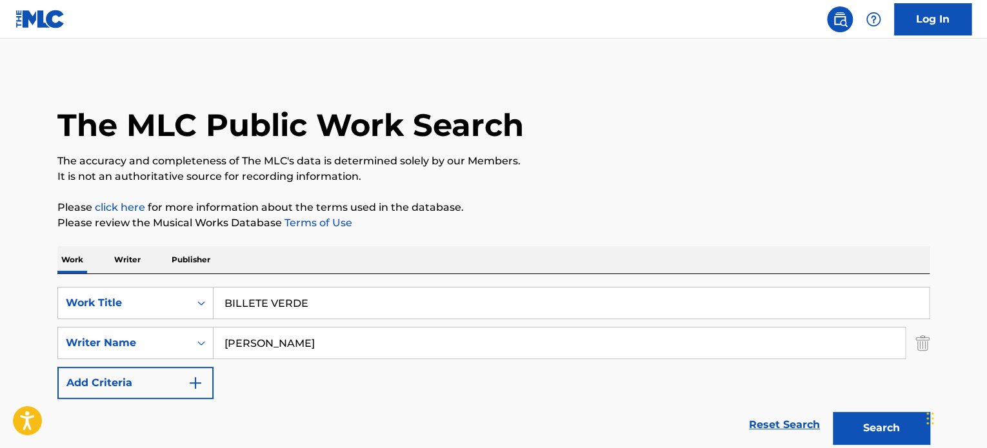
scroll to position [378, 0]
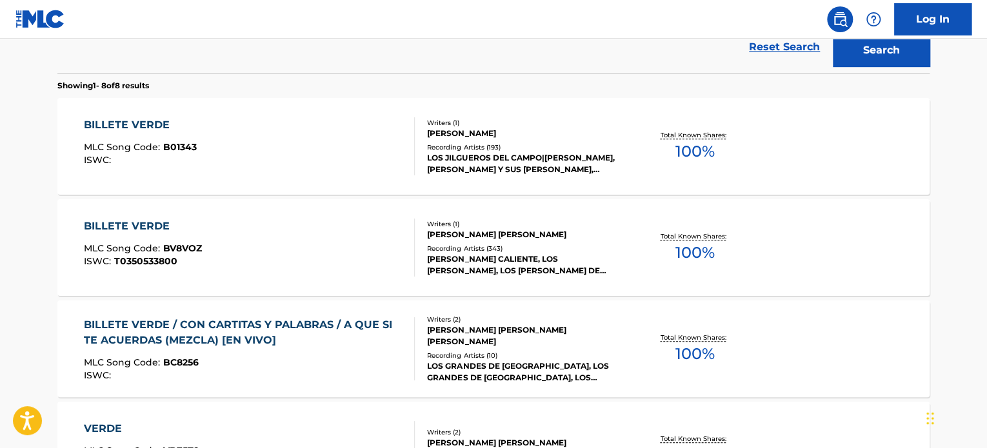
click at [357, 254] on div "BILLETE VERDE MLC Song Code : BV8VOZ ISWC : T0350533800" at bounding box center [250, 248] width 332 height 58
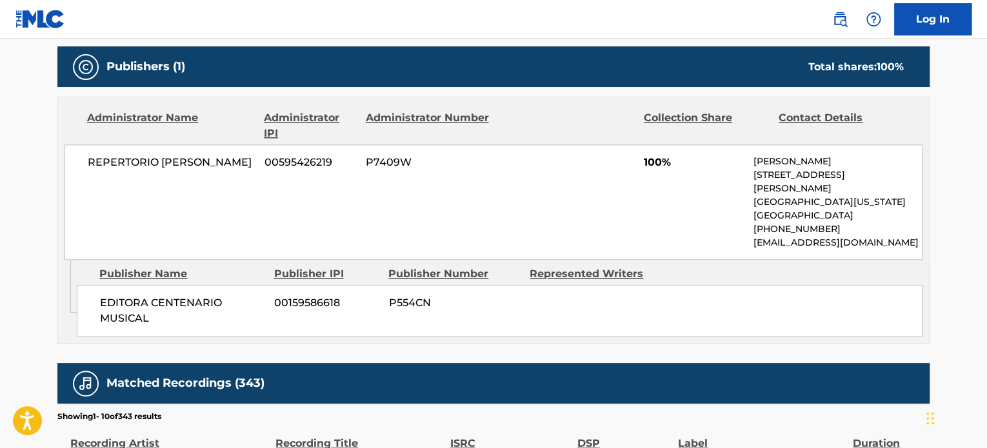
scroll to position [710, 0]
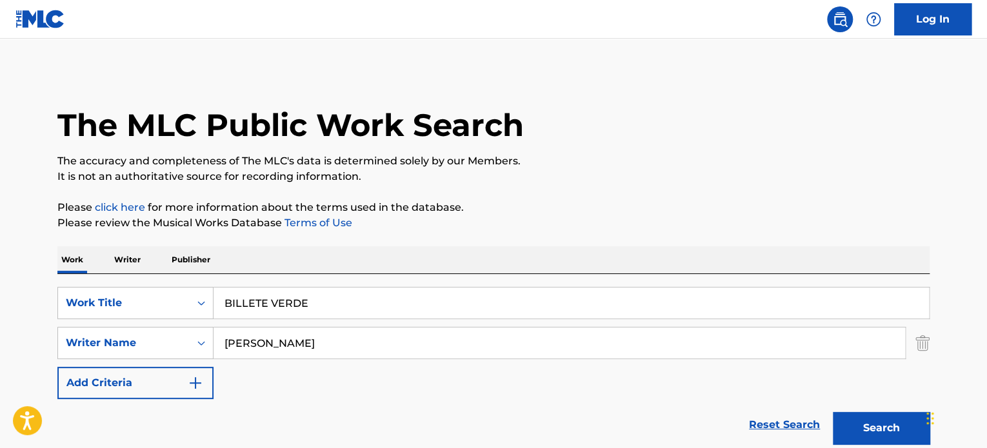
click at [350, 299] on input "BILLETE VERDE" at bounding box center [572, 303] width 716 height 31
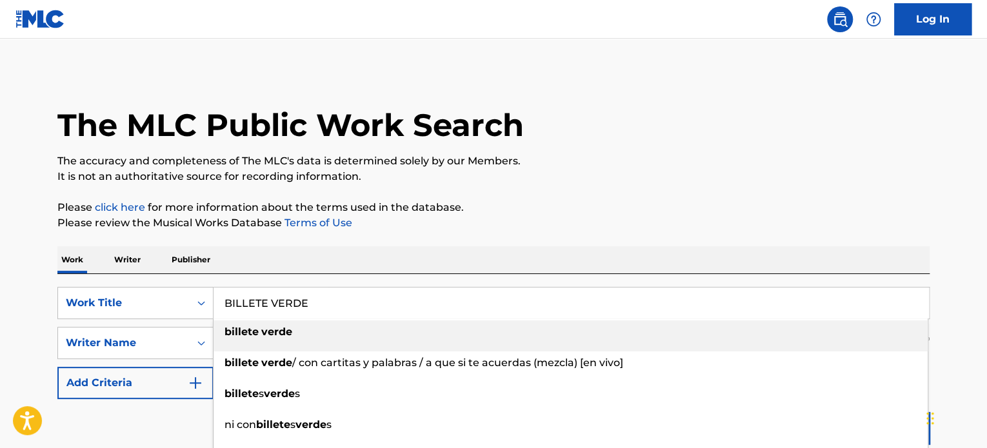
paste input "QUIZAS SI, QUIZAS NO"
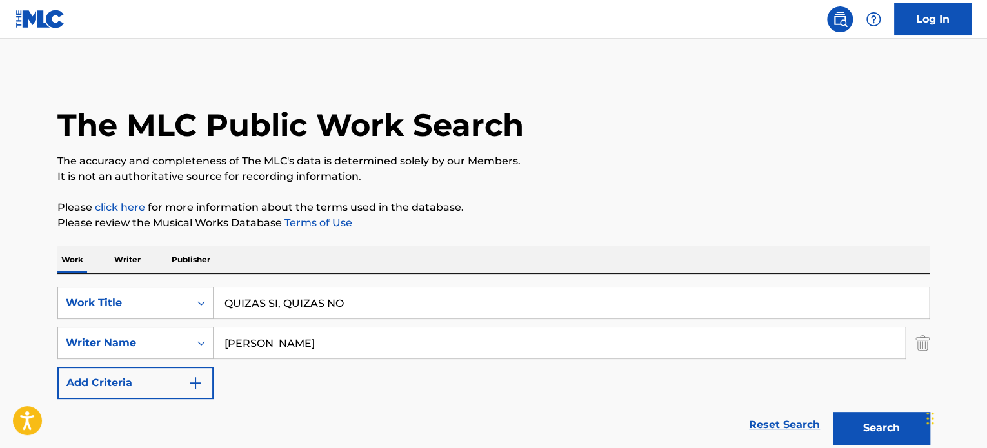
type input "QUIZAS SI, QUIZAS NO"
click at [531, 224] on p "Please review the Musical Works Database Terms of Use" at bounding box center [493, 223] width 872 height 15
drag, startPoint x: 449, startPoint y: 350, endPoint x: 0, endPoint y: 367, distance: 449.4
click at [833, 412] on button "Search" at bounding box center [881, 428] width 97 height 32
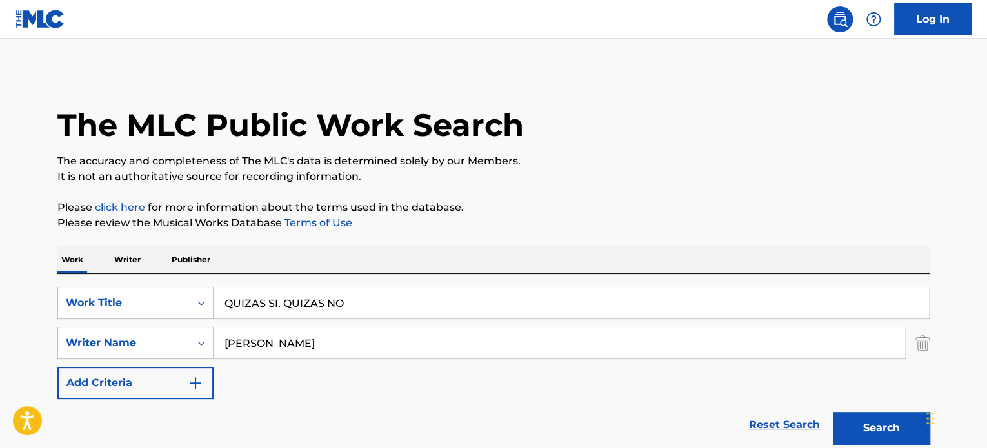
click at [833, 412] on button "Search" at bounding box center [881, 428] width 97 height 32
drag, startPoint x: 330, startPoint y: 343, endPoint x: 65, endPoint y: 350, distance: 265.3
click at [58, 350] on div "SearchWithCriteria8a01ba27-b16e-4fea-83fc-af20cdb68c1c Writer Name [PERSON_NAME]" at bounding box center [493, 343] width 872 height 32
paste input "[PERSON_NAME] [PERSON_NAME]"
type input "[PERSON_NAME] [PERSON_NAME]"
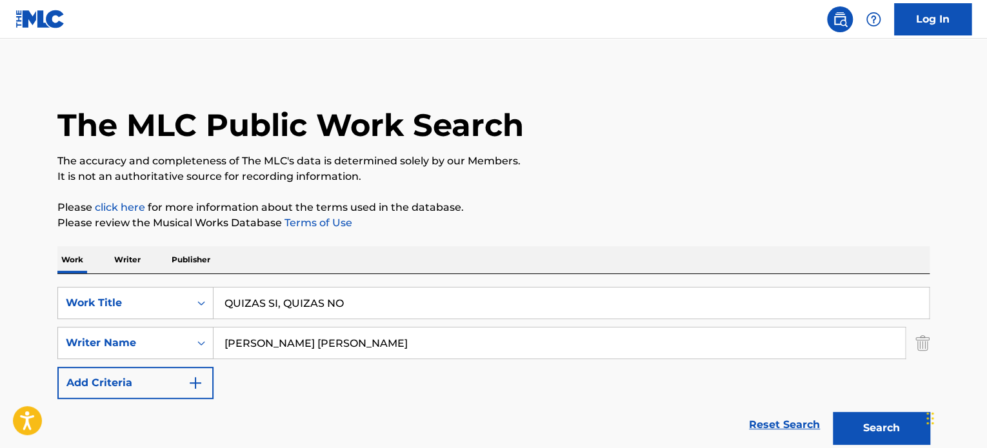
click at [862, 425] on button "Search" at bounding box center [881, 428] width 97 height 32
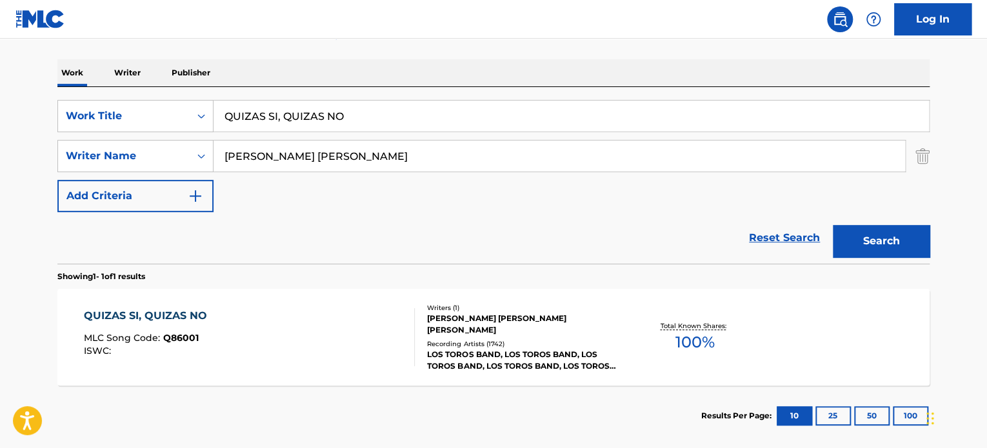
scroll to position [194, 0]
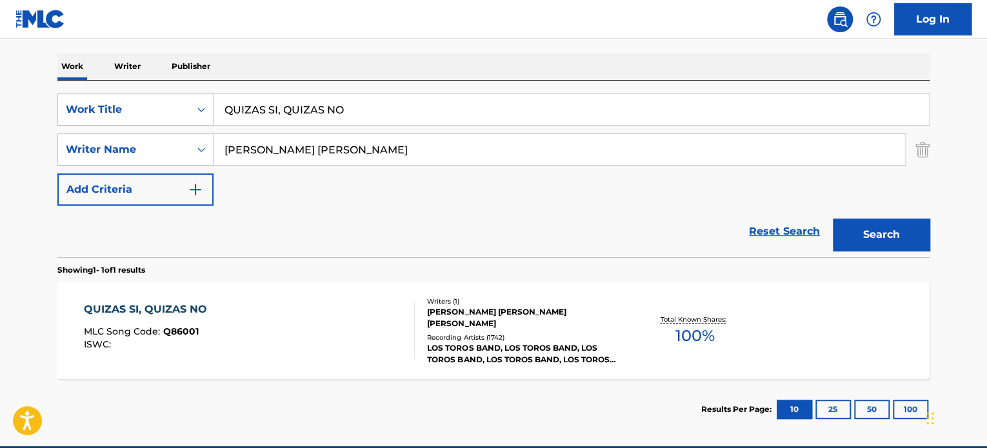
click at [356, 326] on div "QUIZAS SI, QUIZAS NO MLC Song Code : Q86001 ISWC :" at bounding box center [250, 331] width 332 height 58
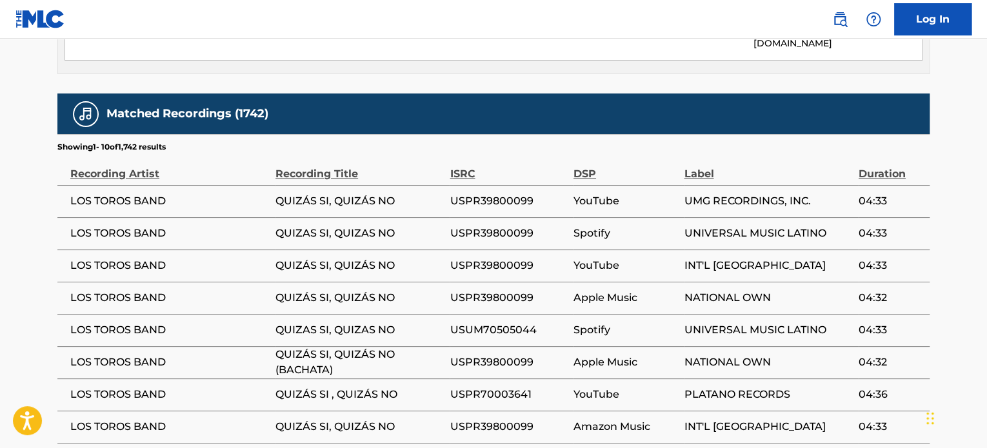
scroll to position [641, 0]
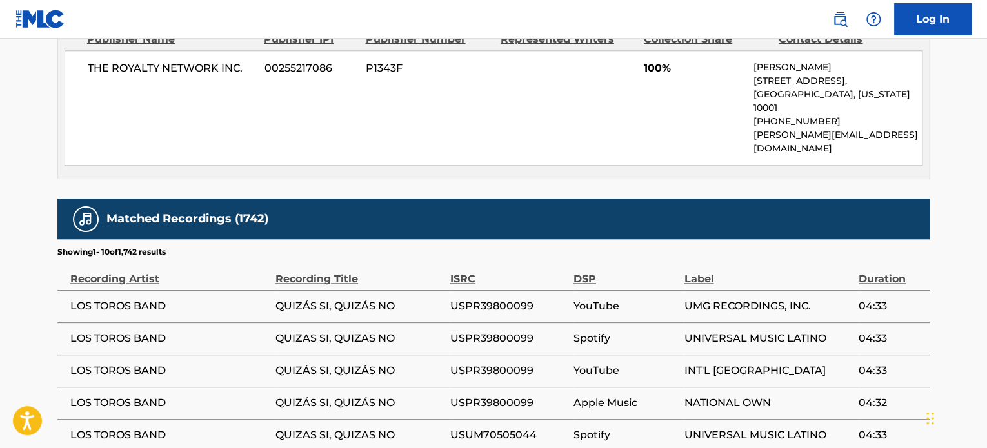
click at [476, 299] on span "USPR39800099" at bounding box center [508, 306] width 117 height 15
click at [496, 331] on span "USPR39800099" at bounding box center [508, 338] width 117 height 15
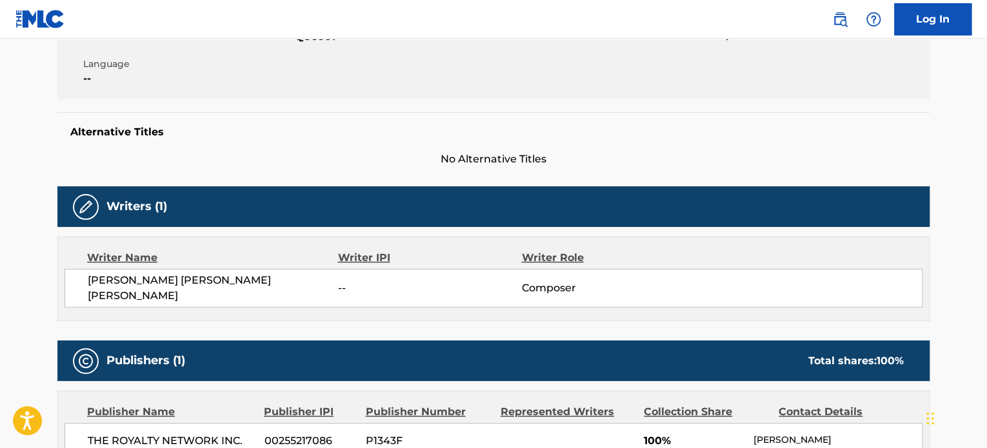
scroll to position [387, 0]
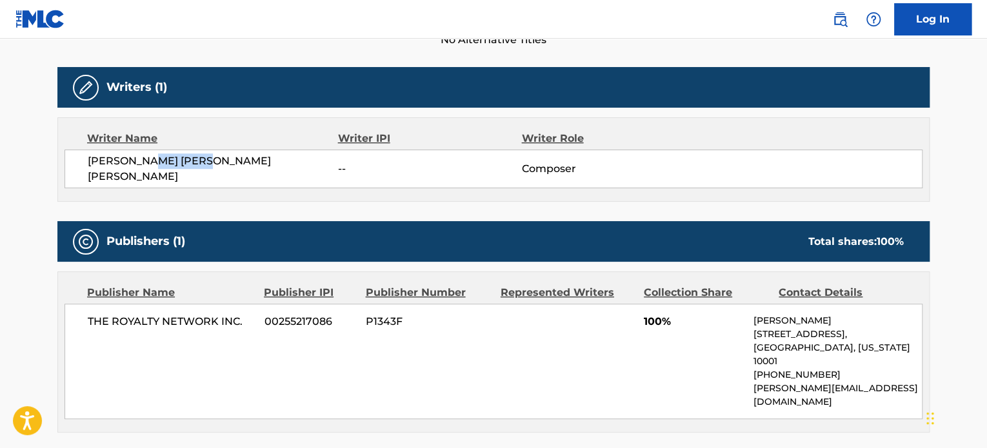
drag, startPoint x: 225, startPoint y: 163, endPoint x: 145, endPoint y: 172, distance: 79.8
click at [145, 172] on span "[PERSON_NAME] [PERSON_NAME] [PERSON_NAME]" at bounding box center [213, 169] width 250 height 31
copy span "[PERSON_NAME]"
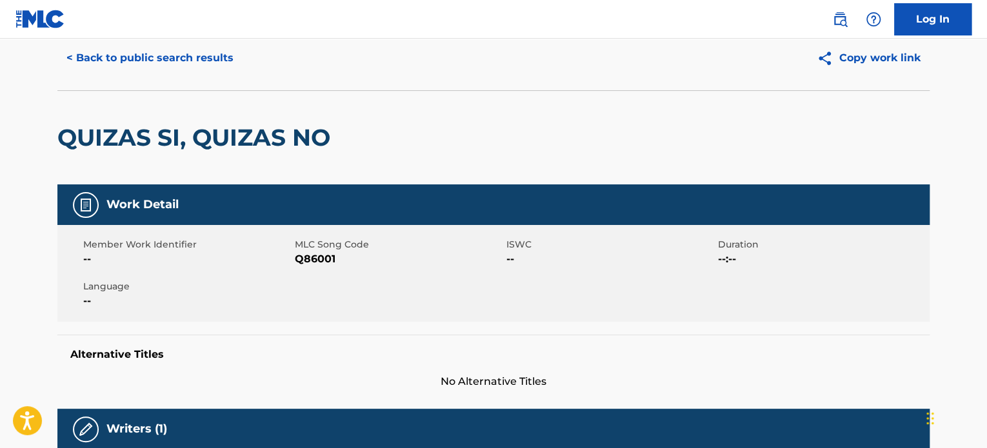
scroll to position [0, 0]
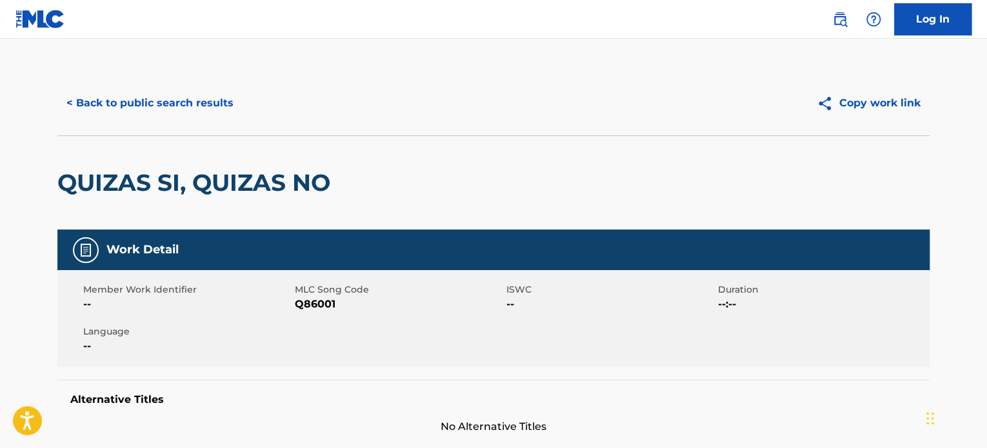
click at [307, 307] on span "Q86001" at bounding box center [399, 304] width 208 height 15
copy span "Q86001"
click at [188, 110] on button "< Back to public search results" at bounding box center [149, 103] width 185 height 32
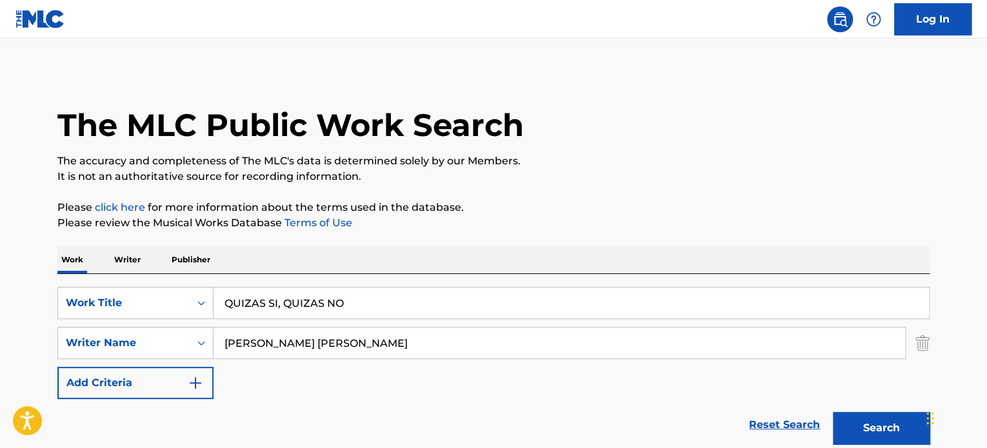
scroll to position [179, 0]
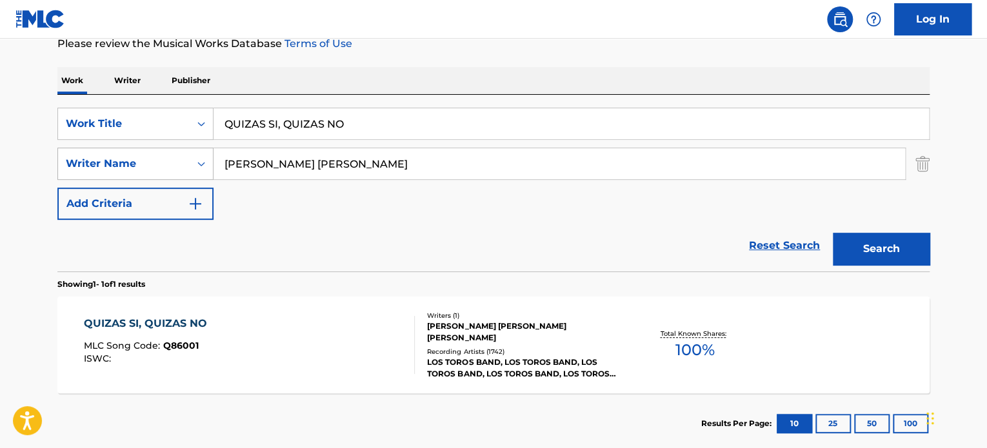
drag, startPoint x: 350, startPoint y: 165, endPoint x: 128, endPoint y: 175, distance: 222.2
click at [128, 175] on div "SearchWithCriteria8a01ba27-b16e-4fea-83fc-af20cdb68c1c Writer Name [PERSON_NAME…" at bounding box center [493, 164] width 872 height 32
paste input "Pace"
type input "Pace"
click at [870, 247] on button "Search" at bounding box center [881, 249] width 97 height 32
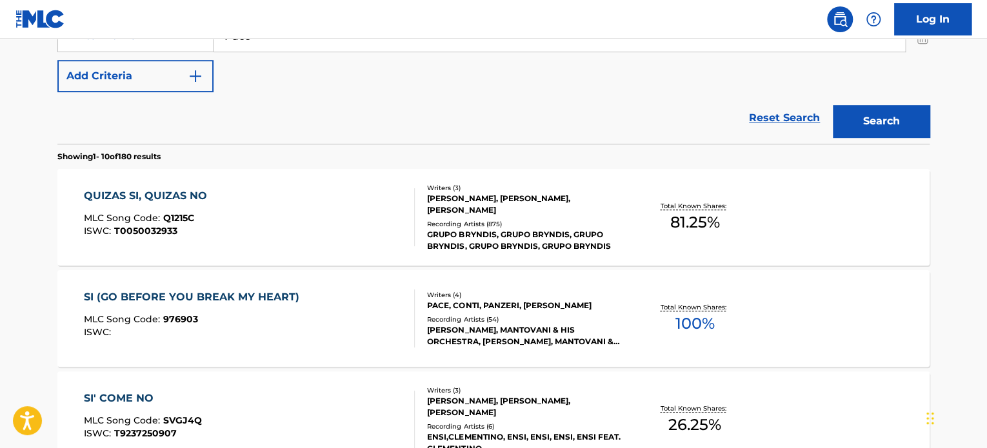
scroll to position [308, 0]
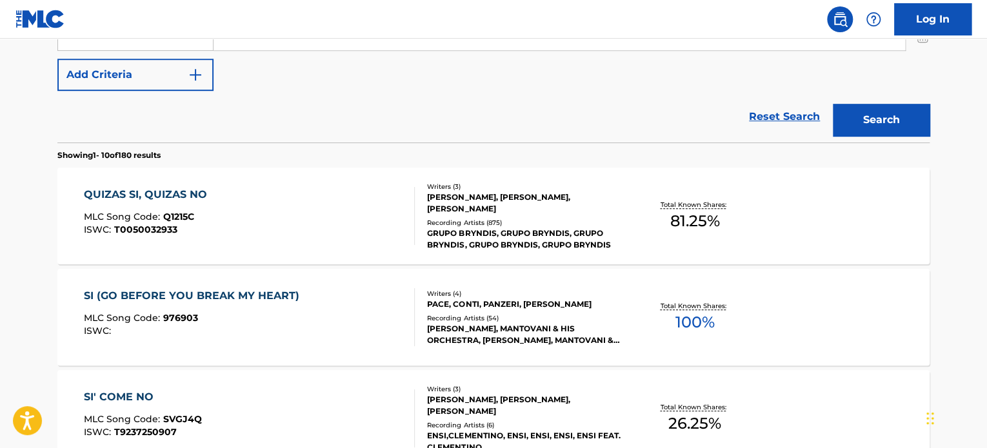
click at [356, 213] on div "QUIZAS SI, QUIZAS NO MLC Song Code : Q1215C ISWC : T0050032933" at bounding box center [250, 216] width 332 height 58
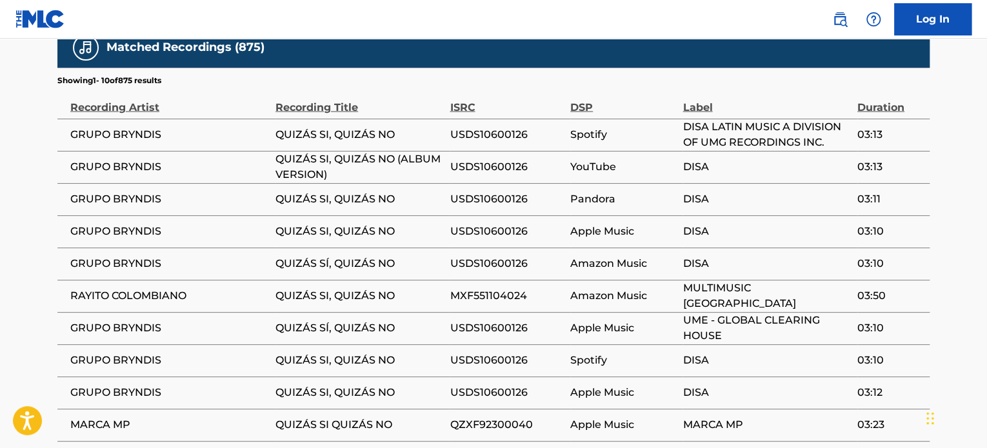
scroll to position [1378, 0]
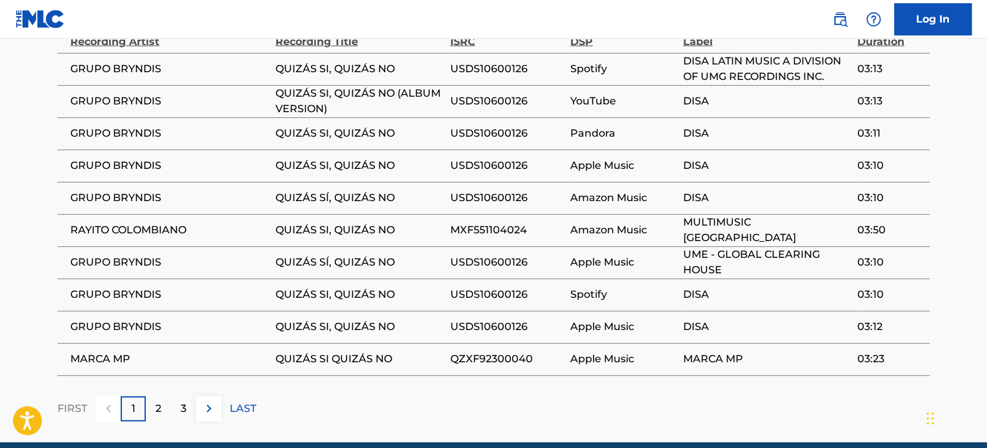
click at [165, 397] on div "2" at bounding box center [158, 409] width 25 height 25
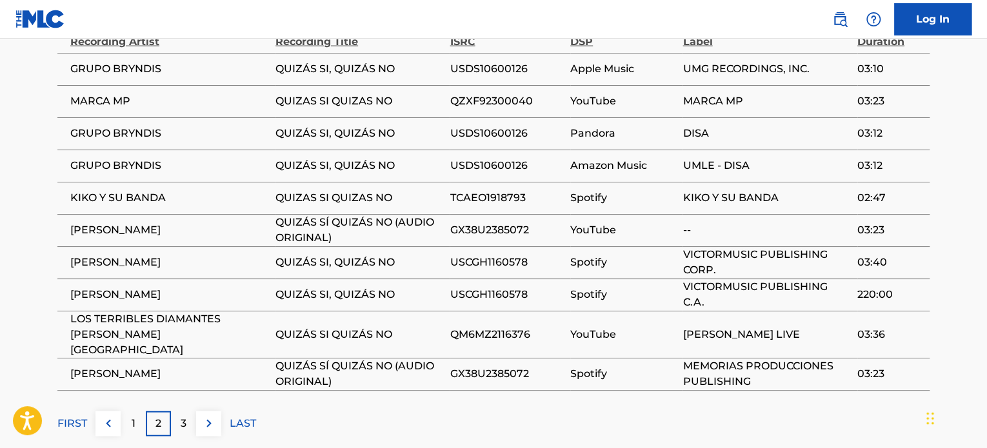
click at [185, 416] on p "3" at bounding box center [184, 423] width 6 height 15
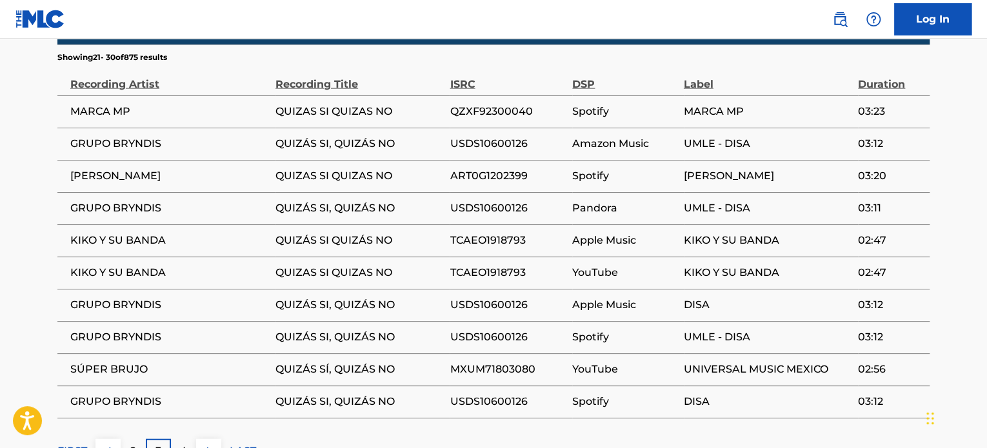
scroll to position [1314, 0]
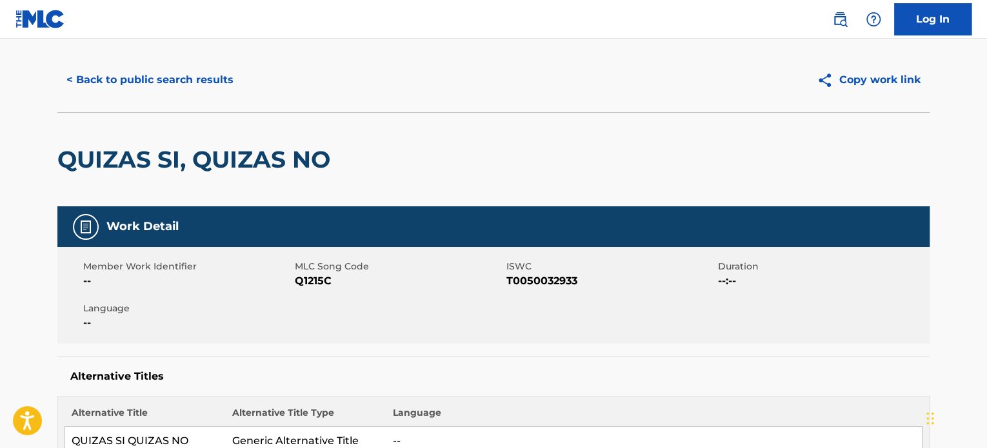
click at [143, 81] on button "< Back to public search results" at bounding box center [149, 80] width 185 height 32
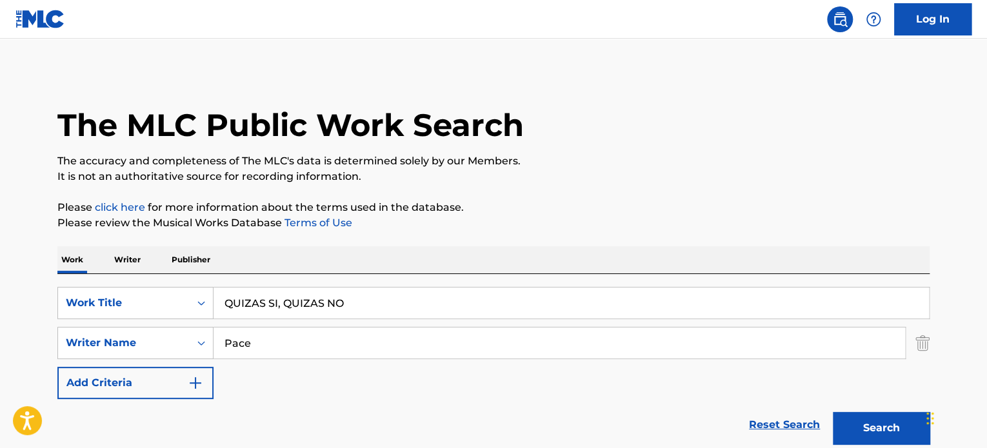
drag, startPoint x: 269, startPoint y: 341, endPoint x: 24, endPoint y: 339, distance: 245.2
type input "[PERSON_NAME]"
click at [833, 412] on button "Search" at bounding box center [881, 428] width 97 height 32
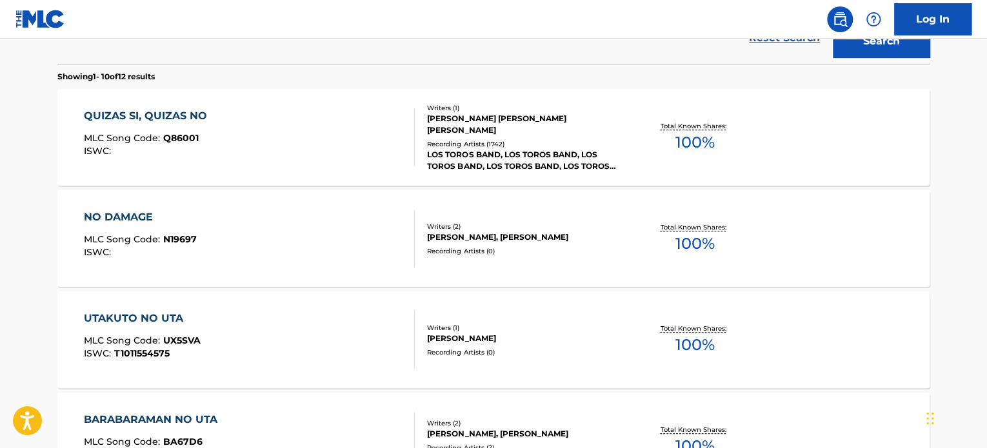
click at [302, 132] on div "QUIZAS SI, QUIZAS NO MLC Song Code : Q86001 ISWC :" at bounding box center [250, 137] width 332 height 58
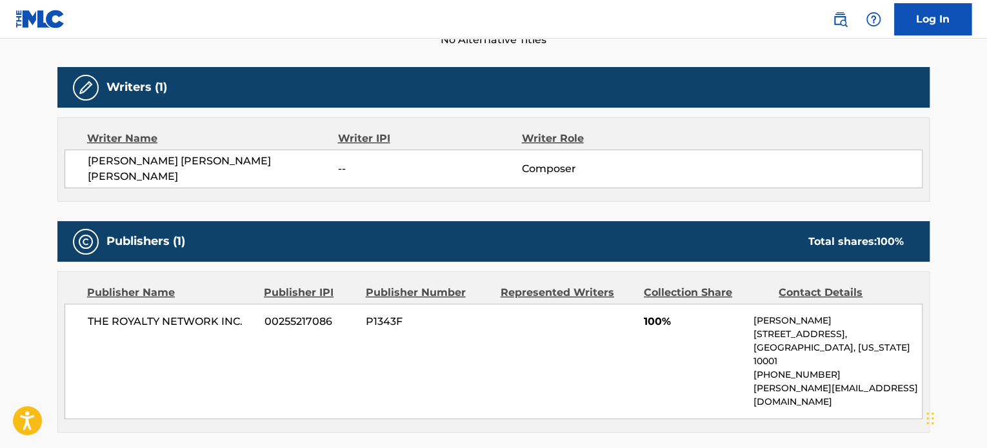
scroll to position [581, 0]
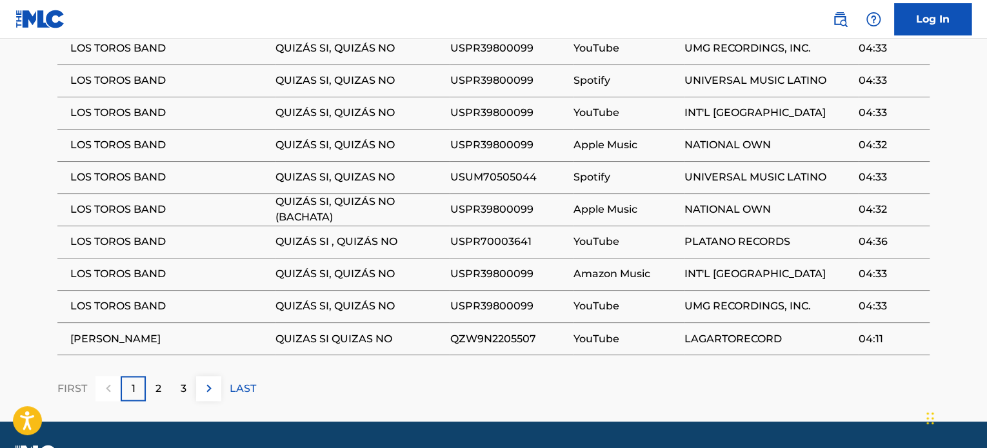
click at [216, 381] on img at bounding box center [208, 388] width 15 height 15
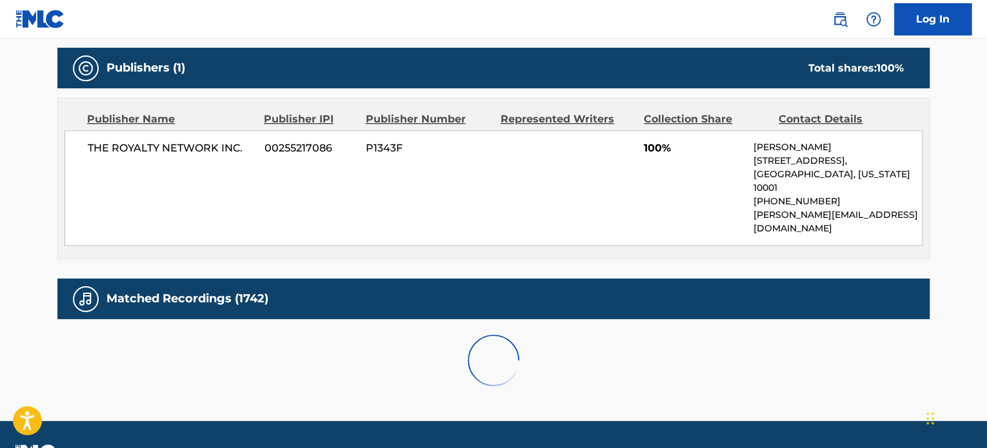
scroll to position [899, 0]
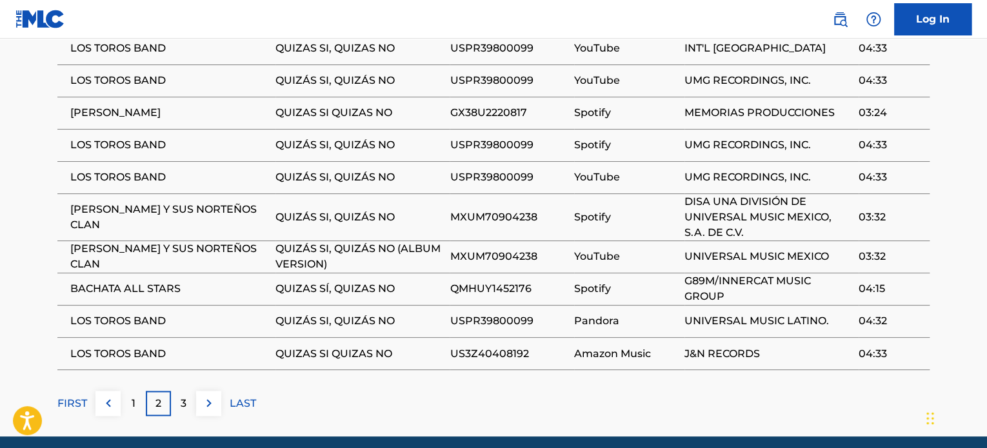
click at [216, 352] on div "Matched Recordings (1742) Showing 11 - 20 of 1,742 results Recording Artist Rec…" at bounding box center [493, 179] width 872 height 476
click at [206, 391] on button at bounding box center [208, 403] width 25 height 25
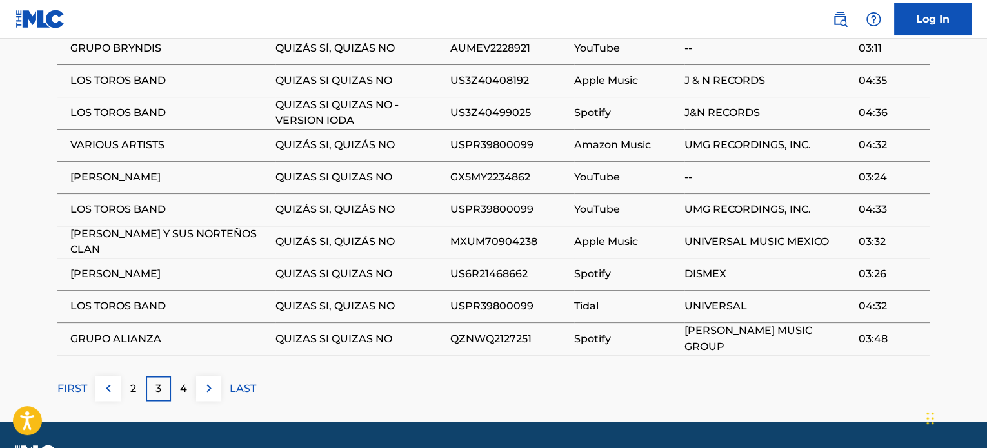
click at [206, 381] on img at bounding box center [208, 388] width 15 height 15
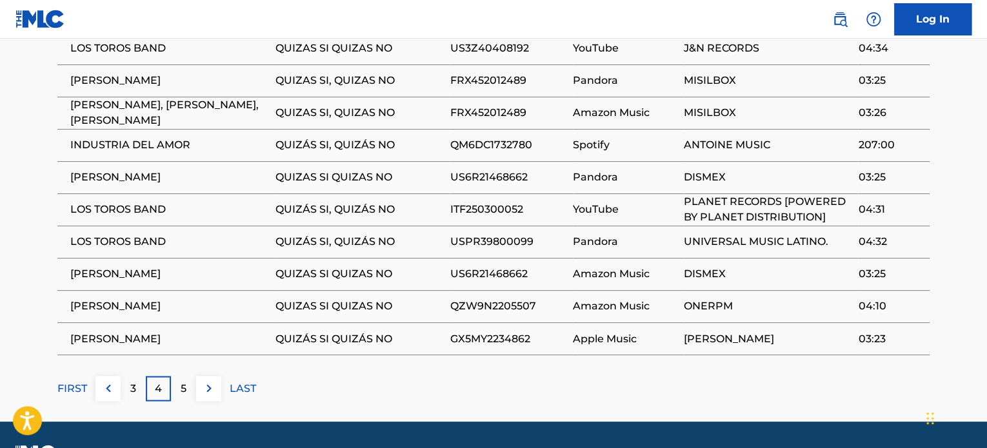
click at [206, 381] on img at bounding box center [208, 388] width 15 height 15
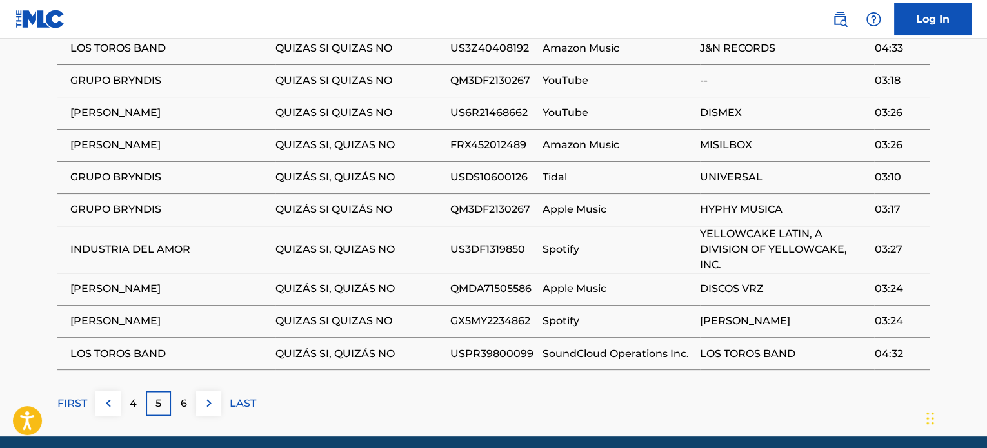
click at [206, 391] on button at bounding box center [208, 403] width 25 height 25
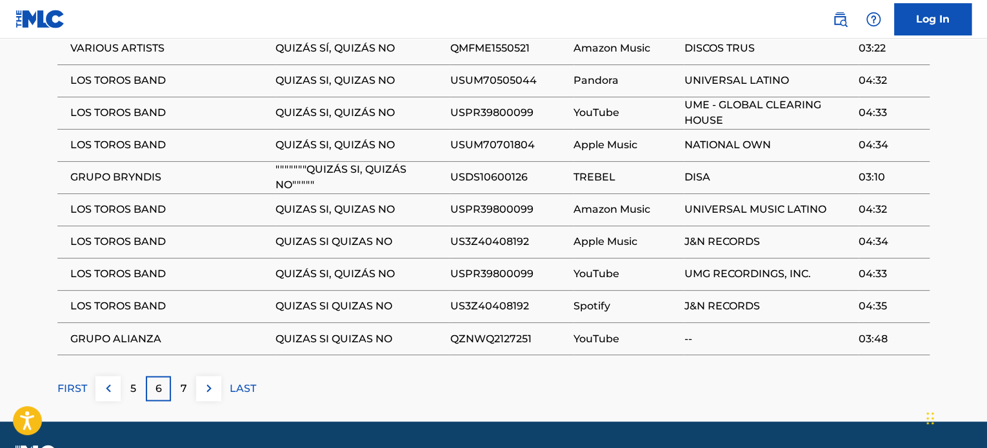
click at [206, 381] on img at bounding box center [208, 388] width 15 height 15
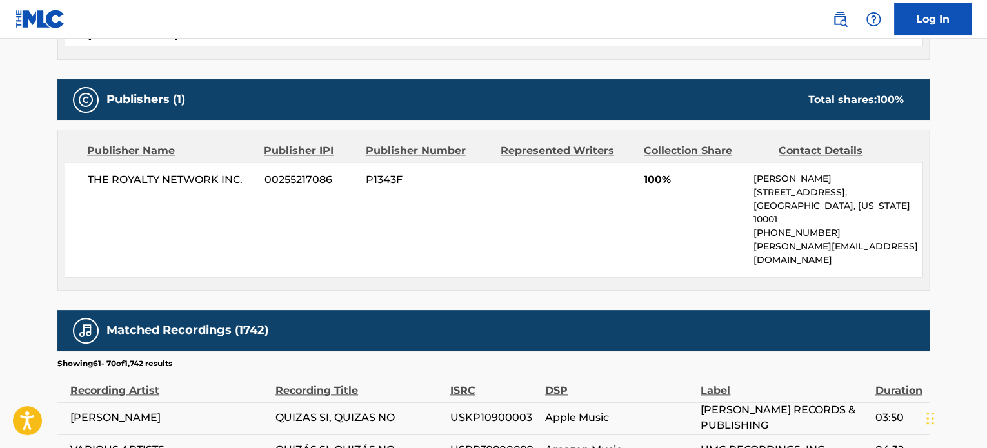
scroll to position [512, 0]
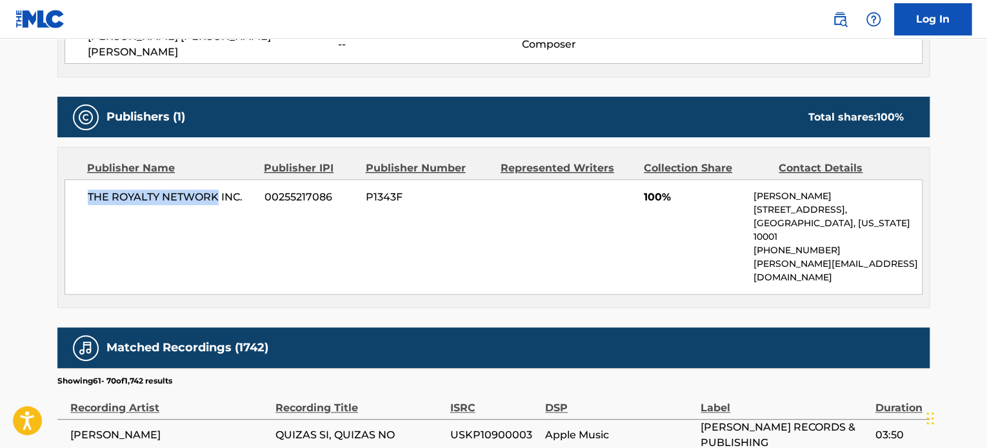
drag, startPoint x: 73, startPoint y: 192, endPoint x: 218, endPoint y: 206, distance: 145.9
click at [218, 206] on div "THE ROYALTY NETWORK INC. 00255217086 P1343F 100% [PERSON_NAME] [STREET_ADDRESS]…" at bounding box center [494, 237] width 858 height 116
copy span "THE ROYALTY NETWORK"
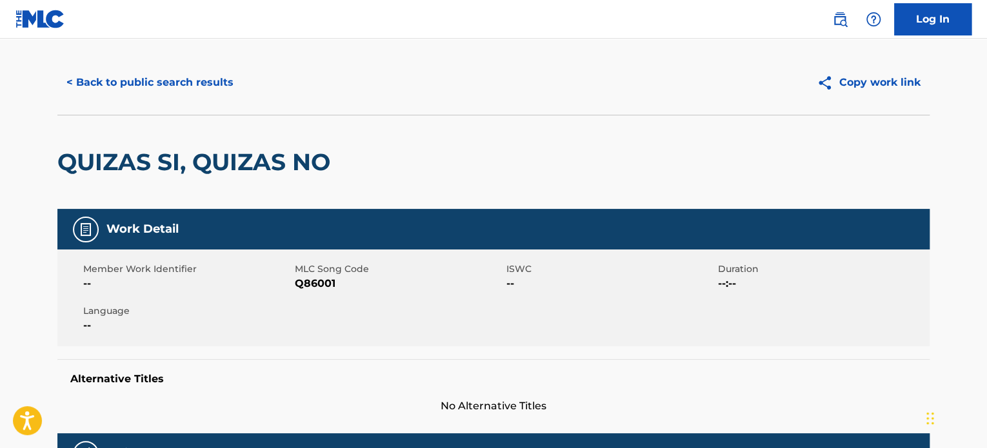
scroll to position [0, 0]
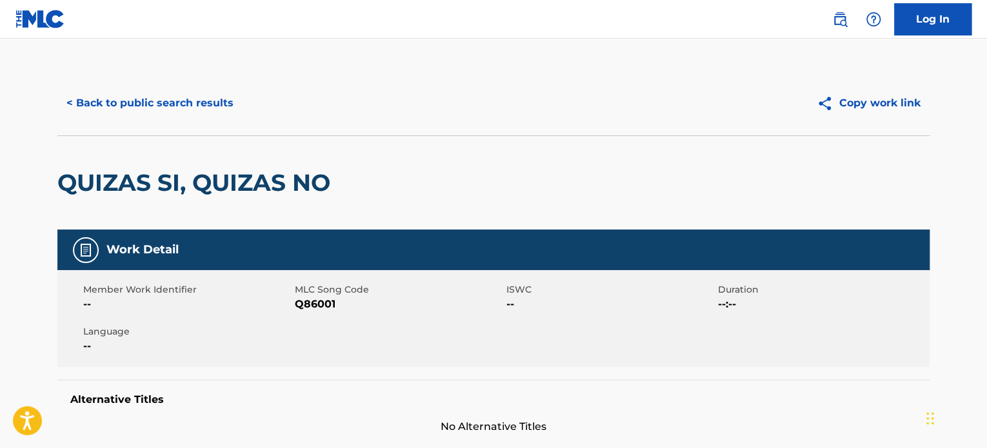
click at [310, 307] on span "Q86001" at bounding box center [399, 304] width 208 height 15
copy span "Q86001"
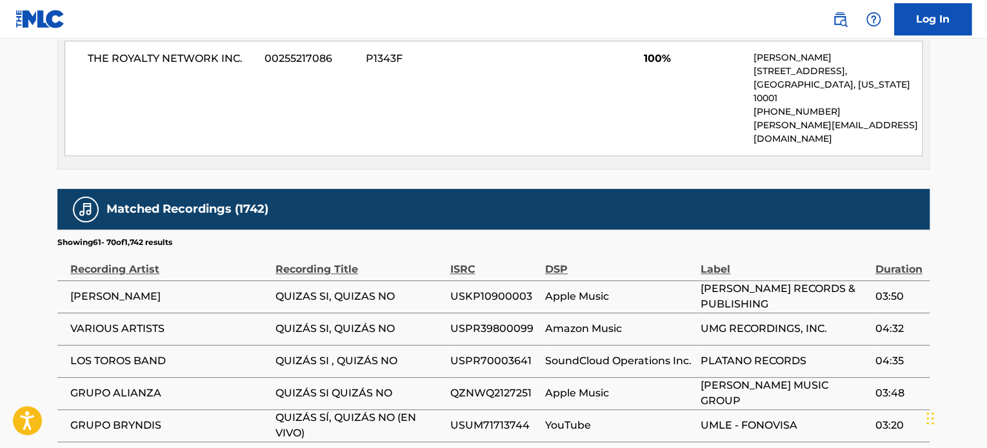
scroll to position [641, 0]
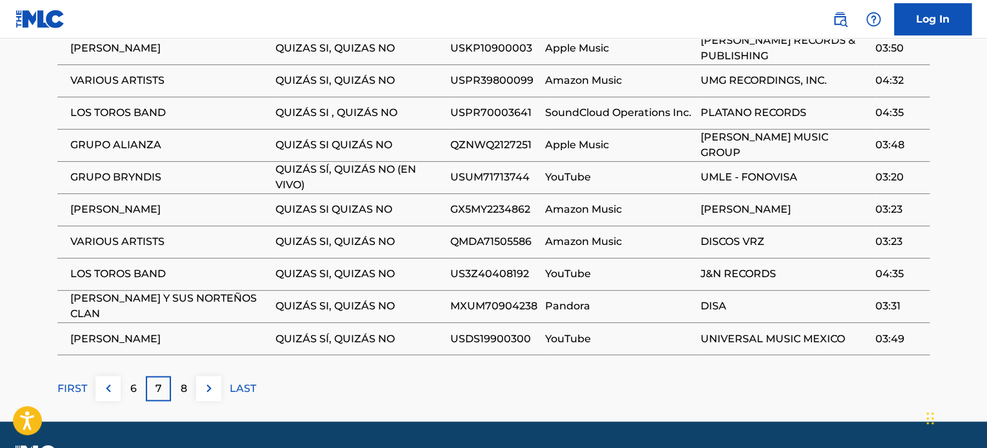
click at [133, 381] on p "6" at bounding box center [133, 388] width 6 height 15
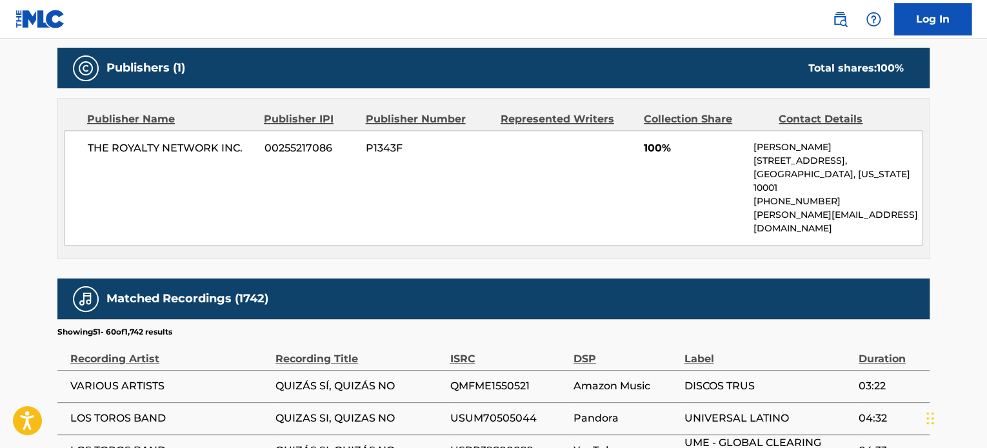
scroll to position [899, 0]
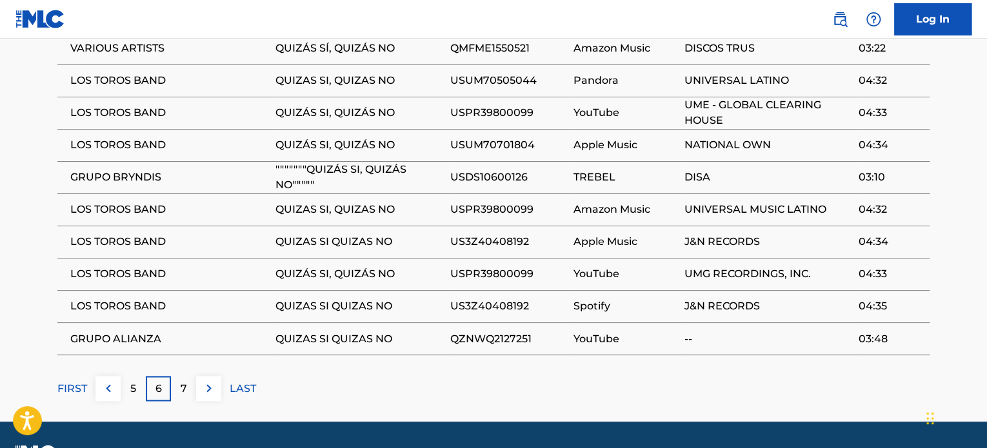
click at [141, 376] on div "5" at bounding box center [133, 388] width 25 height 25
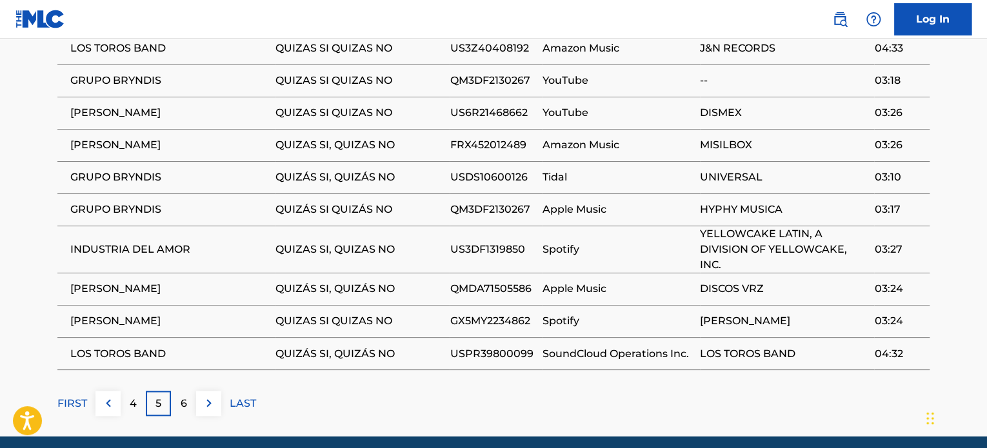
click at [130, 396] on p "4" at bounding box center [133, 403] width 7 height 15
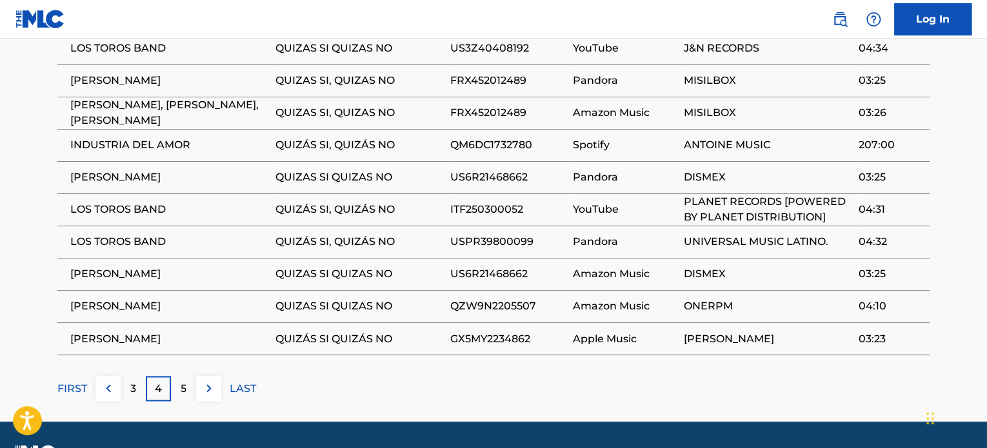
click at [326, 202] on span "QUIZÁS SI, QUIZÁS NO" at bounding box center [360, 209] width 168 height 15
copy div "QUIZÁS SI, QUIZÁS NO"
drag, startPoint x: 827, startPoint y: 180, endPoint x: 685, endPoint y: 163, distance: 143.0
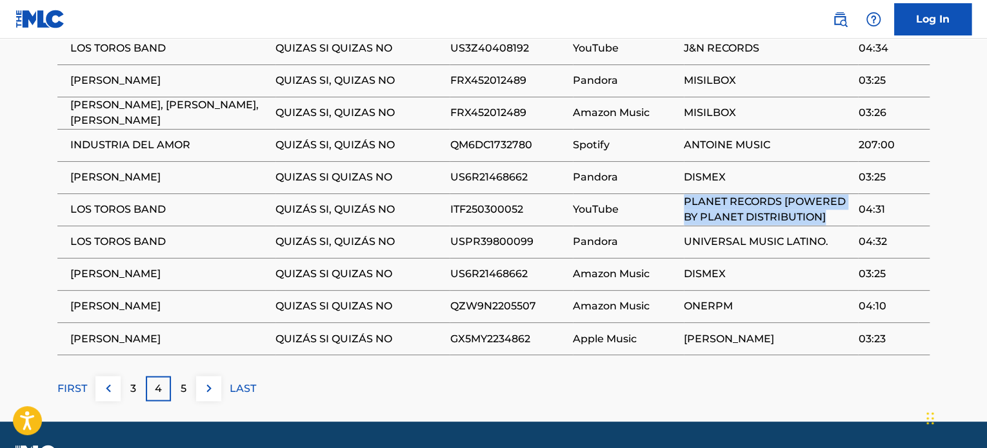
click at [685, 194] on span "PLANET RECORDS [POWERED BY PLANET DISTRIBUTION]" at bounding box center [768, 209] width 168 height 31
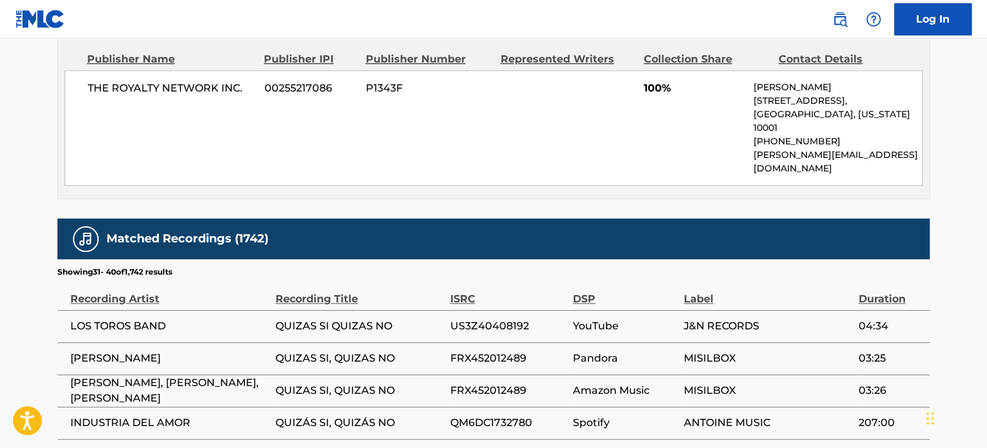
scroll to position [834, 0]
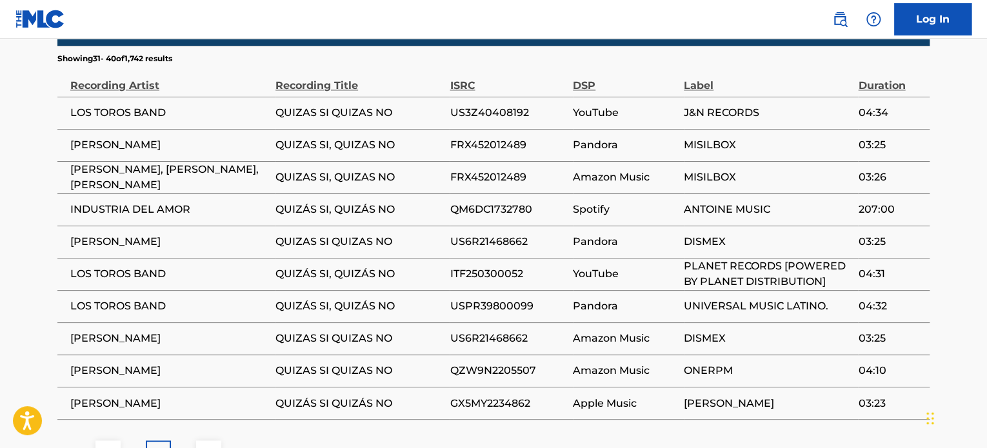
click at [129, 441] on div "3" at bounding box center [133, 453] width 25 height 25
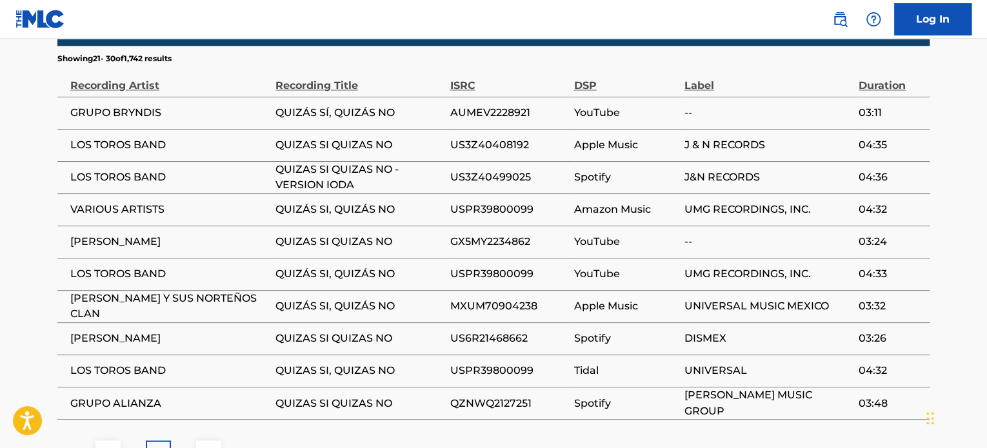
click at [135, 445] on p "2" at bounding box center [133, 452] width 6 height 15
